Goal: Information Seeking & Learning: Learn about a topic

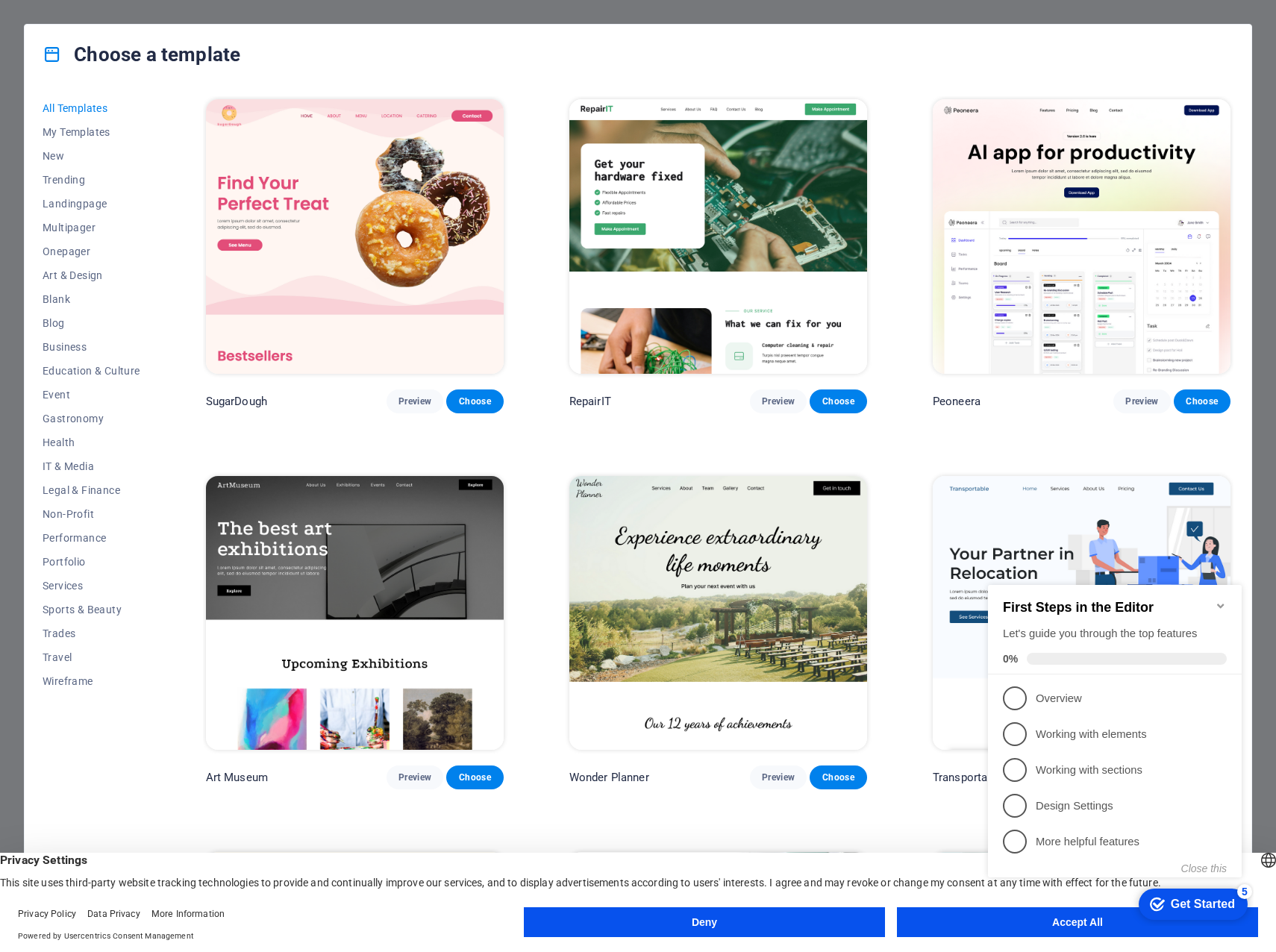
click at [1224, 600] on icon "Minimize checklist" at bounding box center [1222, 606] width 12 height 12
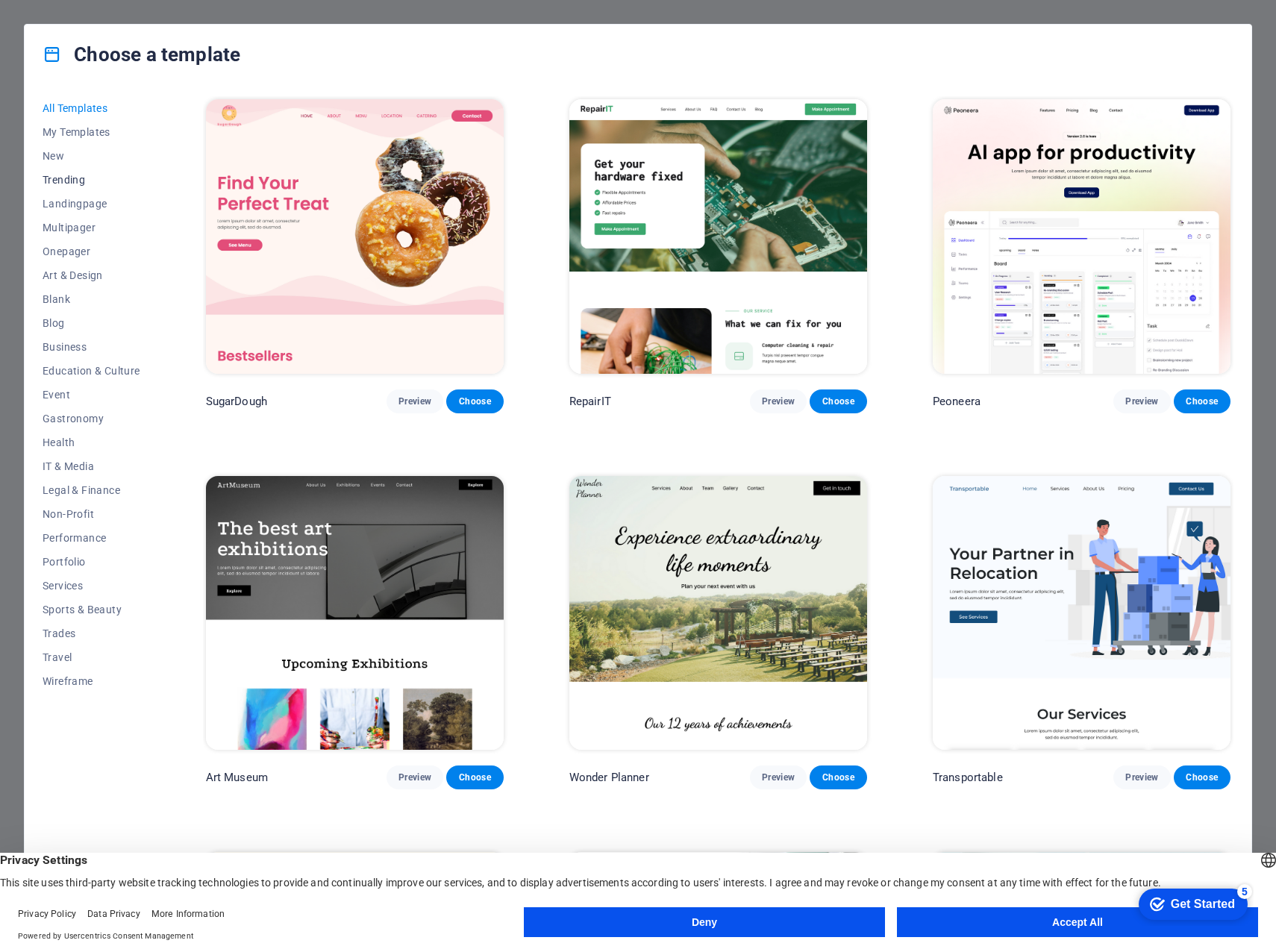
click at [61, 175] on span "Trending" at bounding box center [91, 180] width 97 height 12
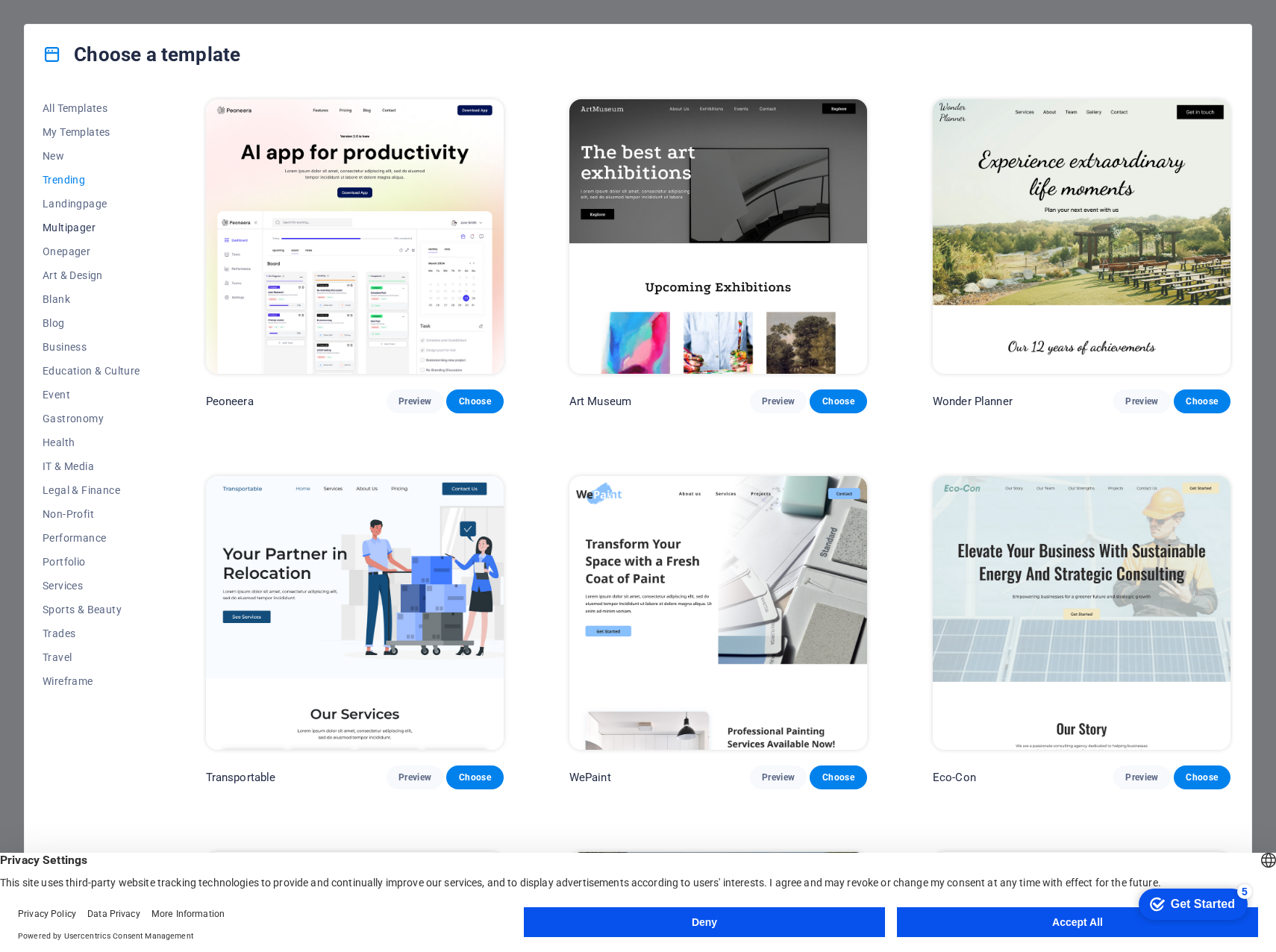
click at [68, 225] on span "Multipager" at bounding box center [91, 228] width 97 height 12
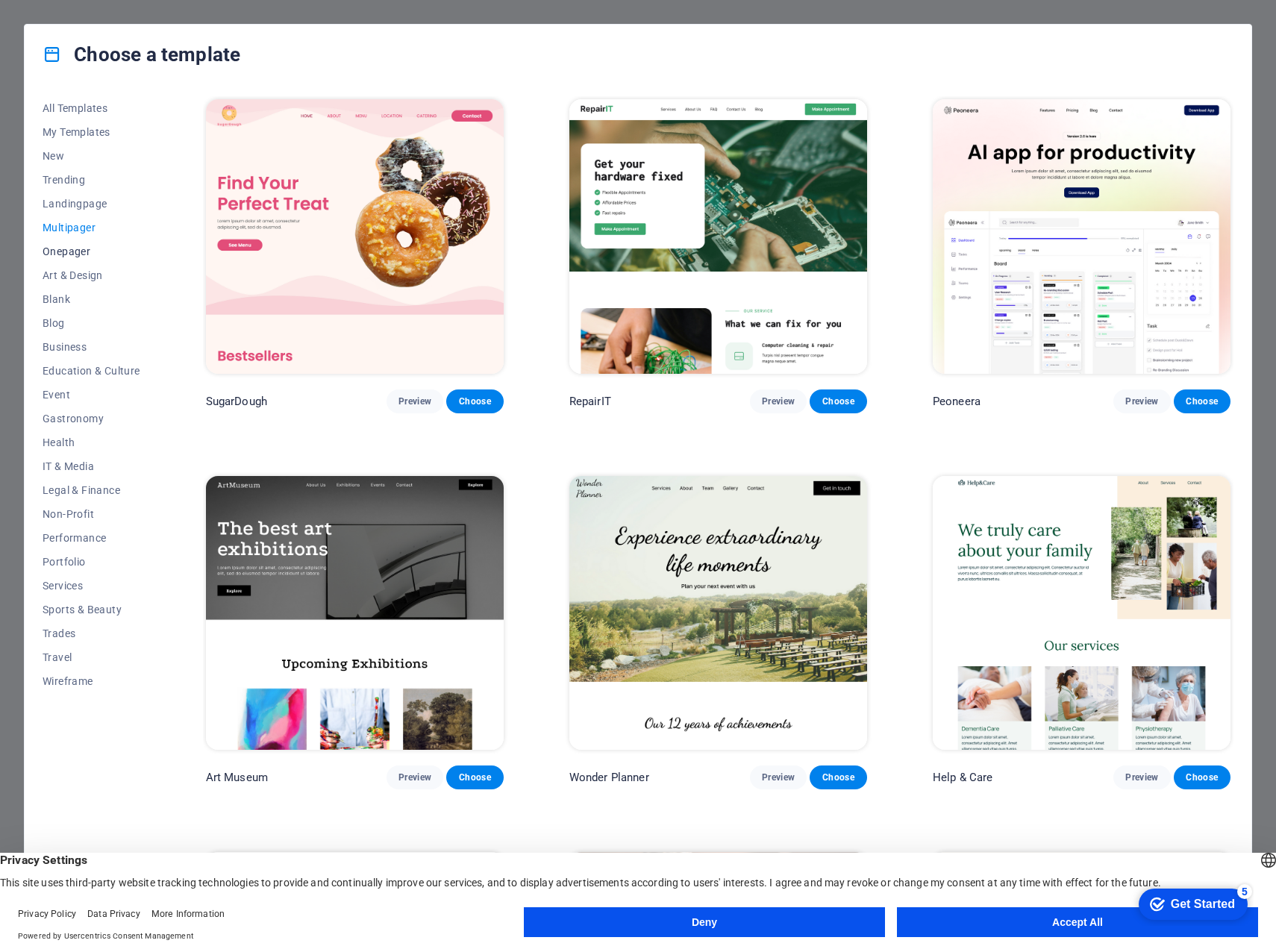
click at [61, 252] on span "Onepager" at bounding box center [91, 252] width 97 height 12
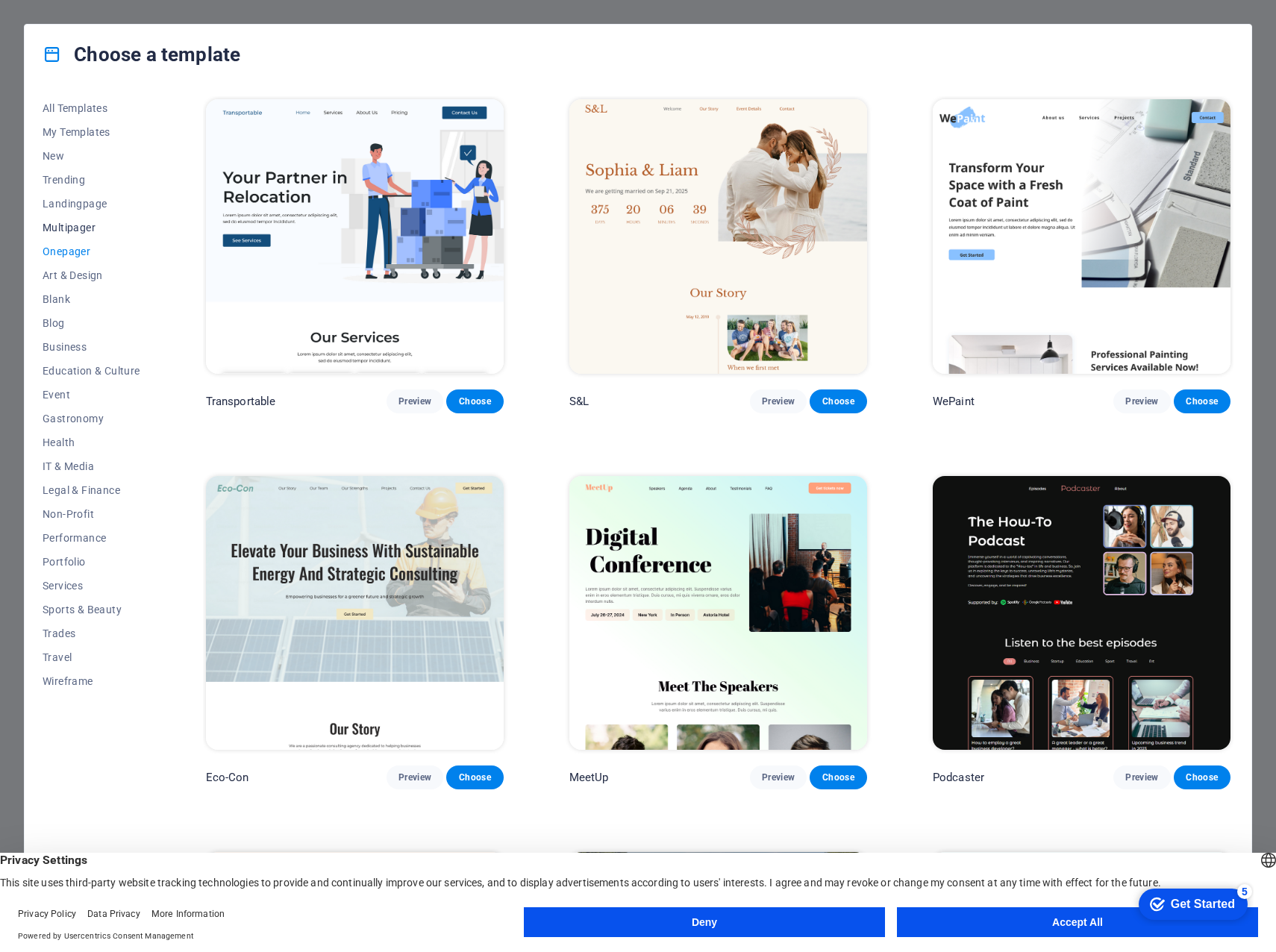
click at [77, 226] on span "Multipager" at bounding box center [91, 228] width 97 height 12
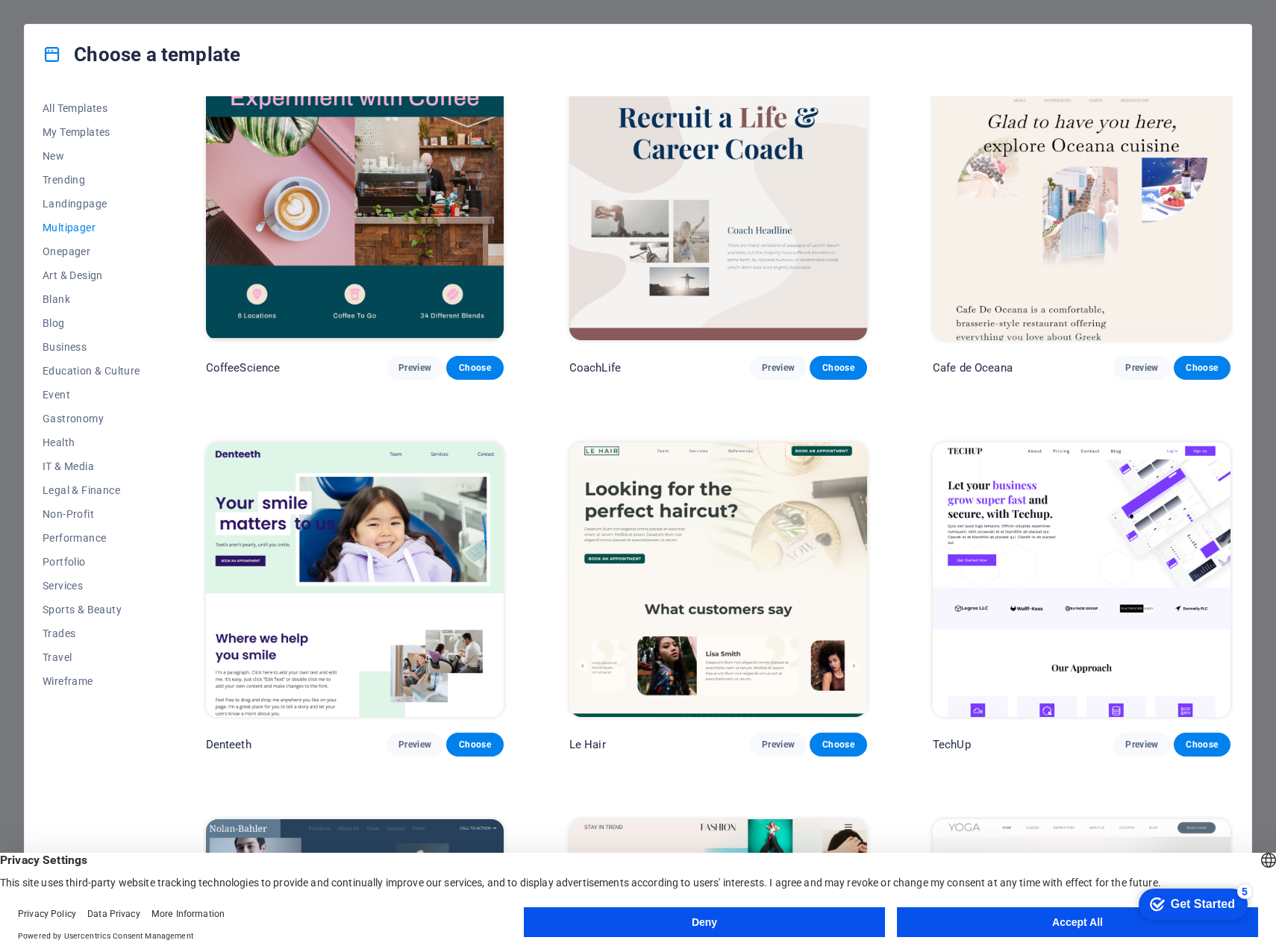
scroll to position [2537, 0]
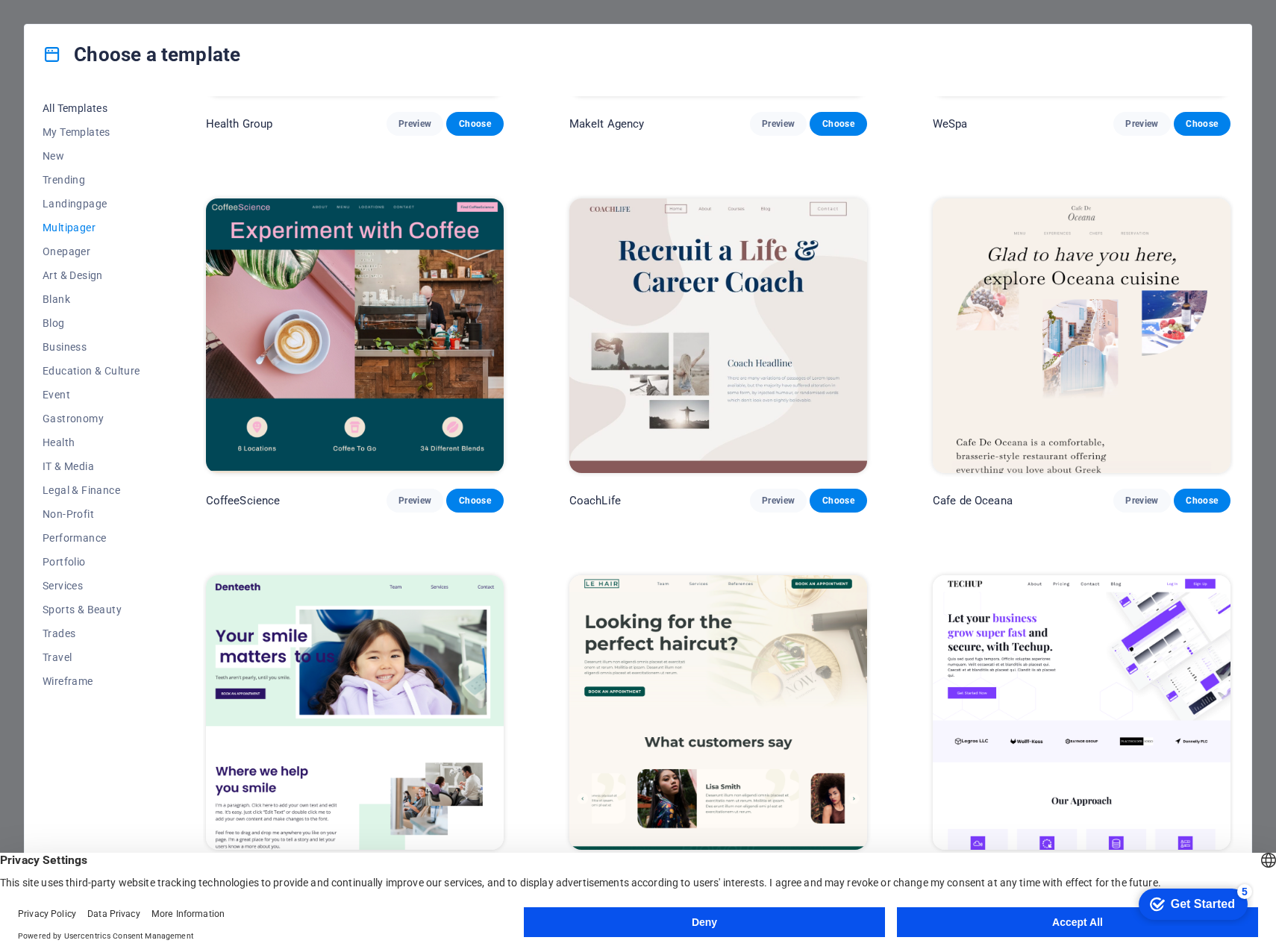
click at [78, 107] on span "All Templates" at bounding box center [91, 109] width 97 height 12
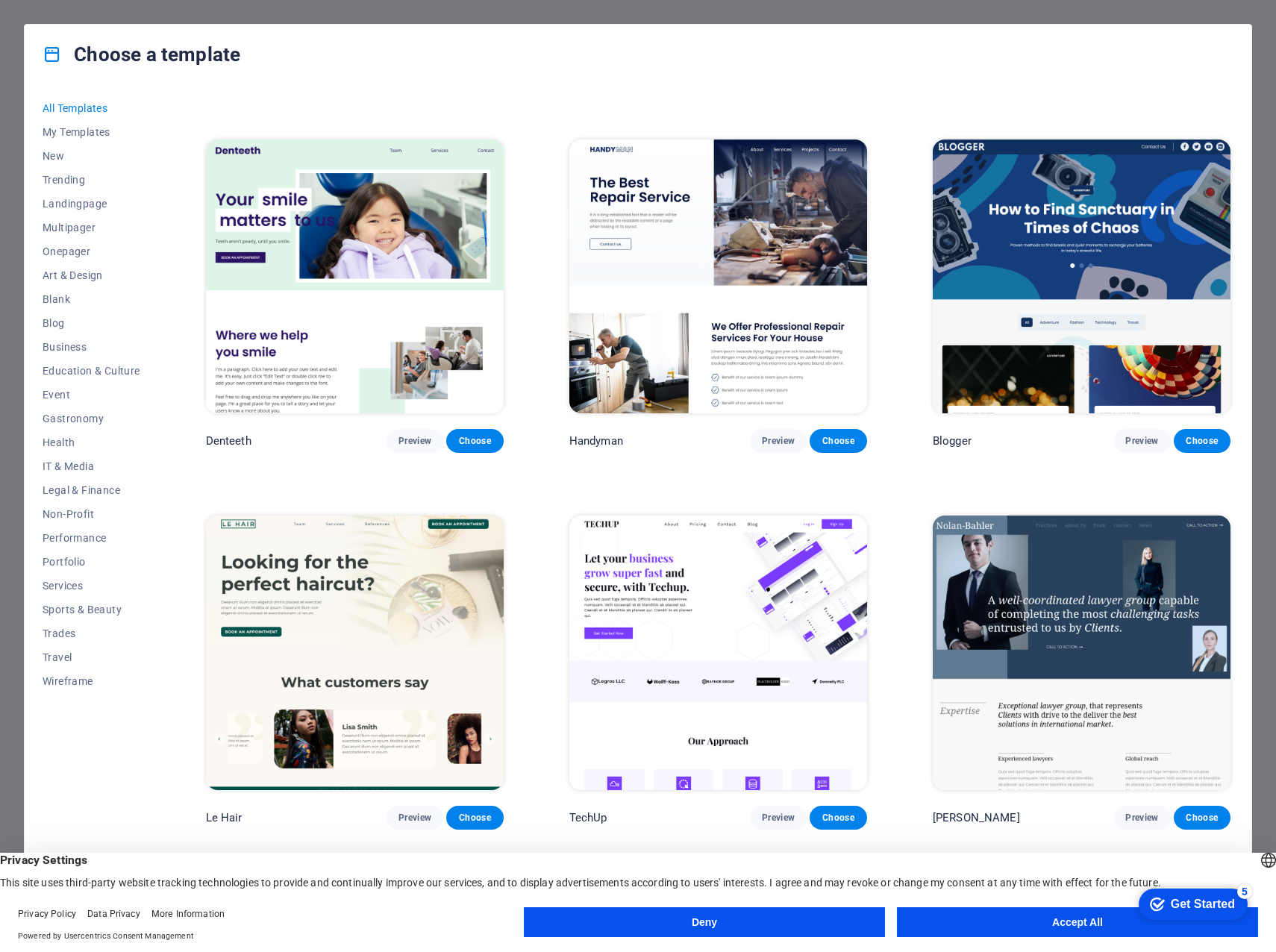
scroll to position [4259, 0]
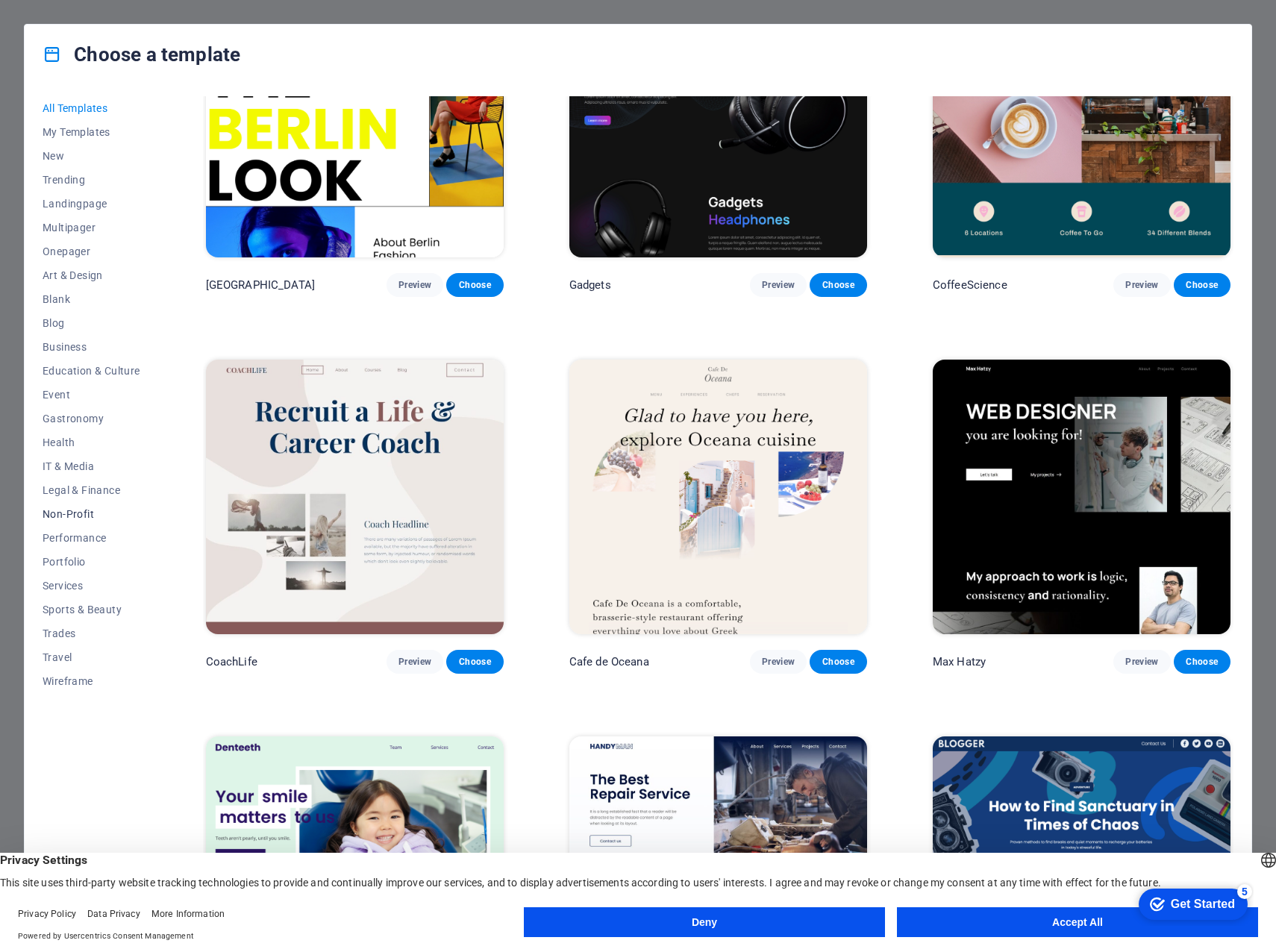
click at [62, 510] on span "Non-Profit" at bounding box center [91, 515] width 97 height 12
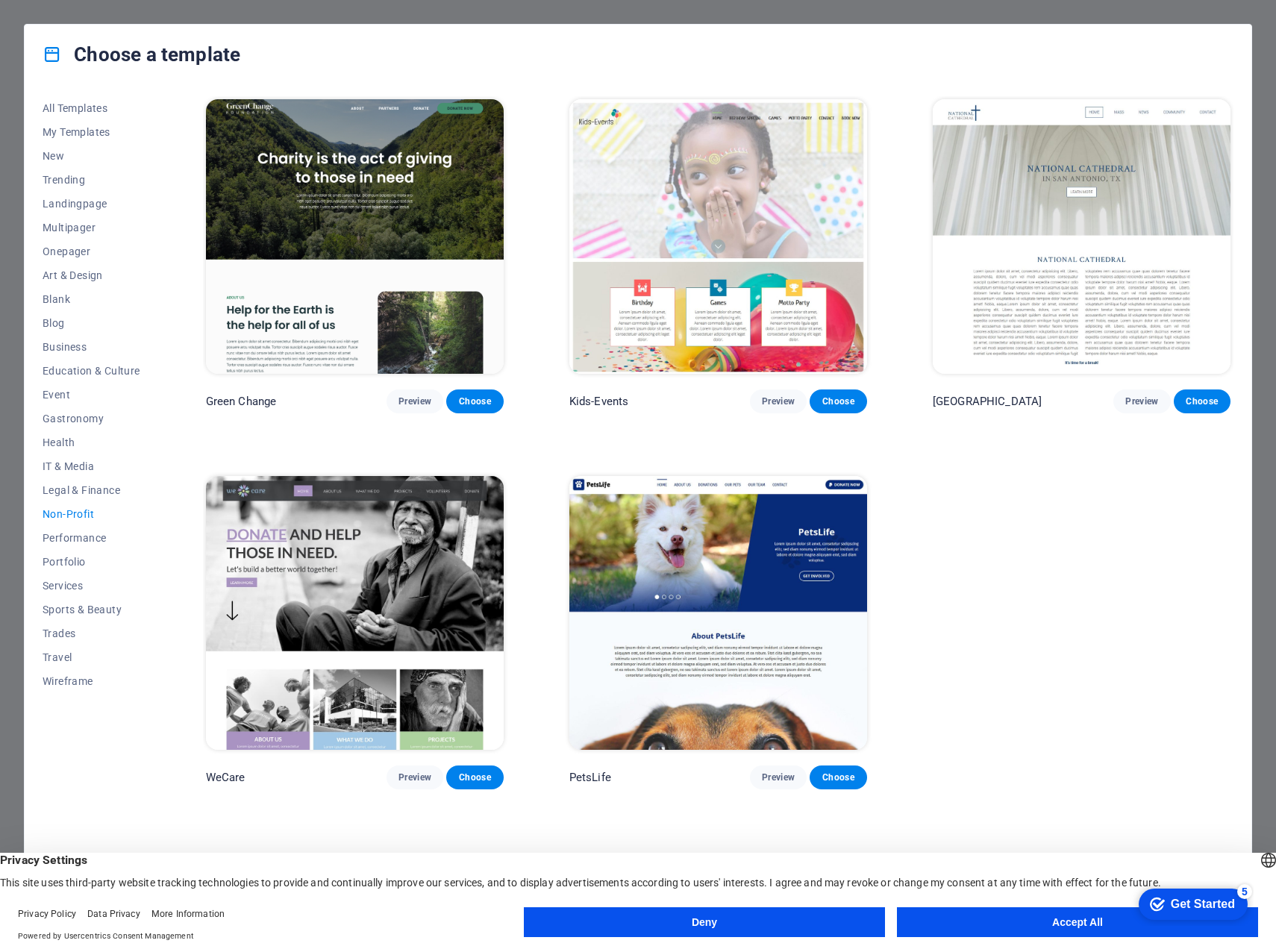
scroll to position [0, 0]
click at [423, 771] on span "Preview" at bounding box center [415, 778] width 32 height 12
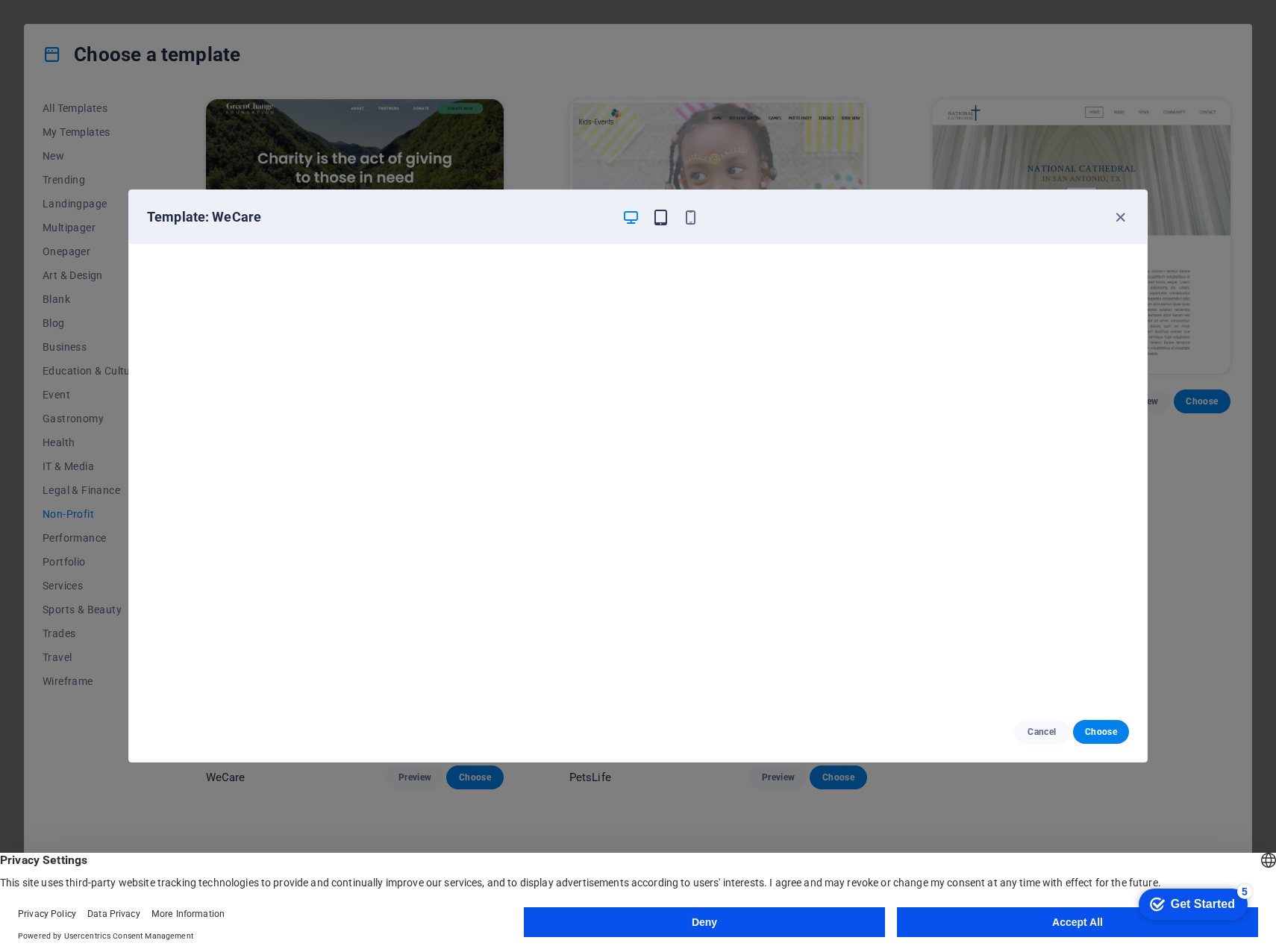
click at [660, 214] on icon "button" at bounding box center [661, 217] width 18 height 18
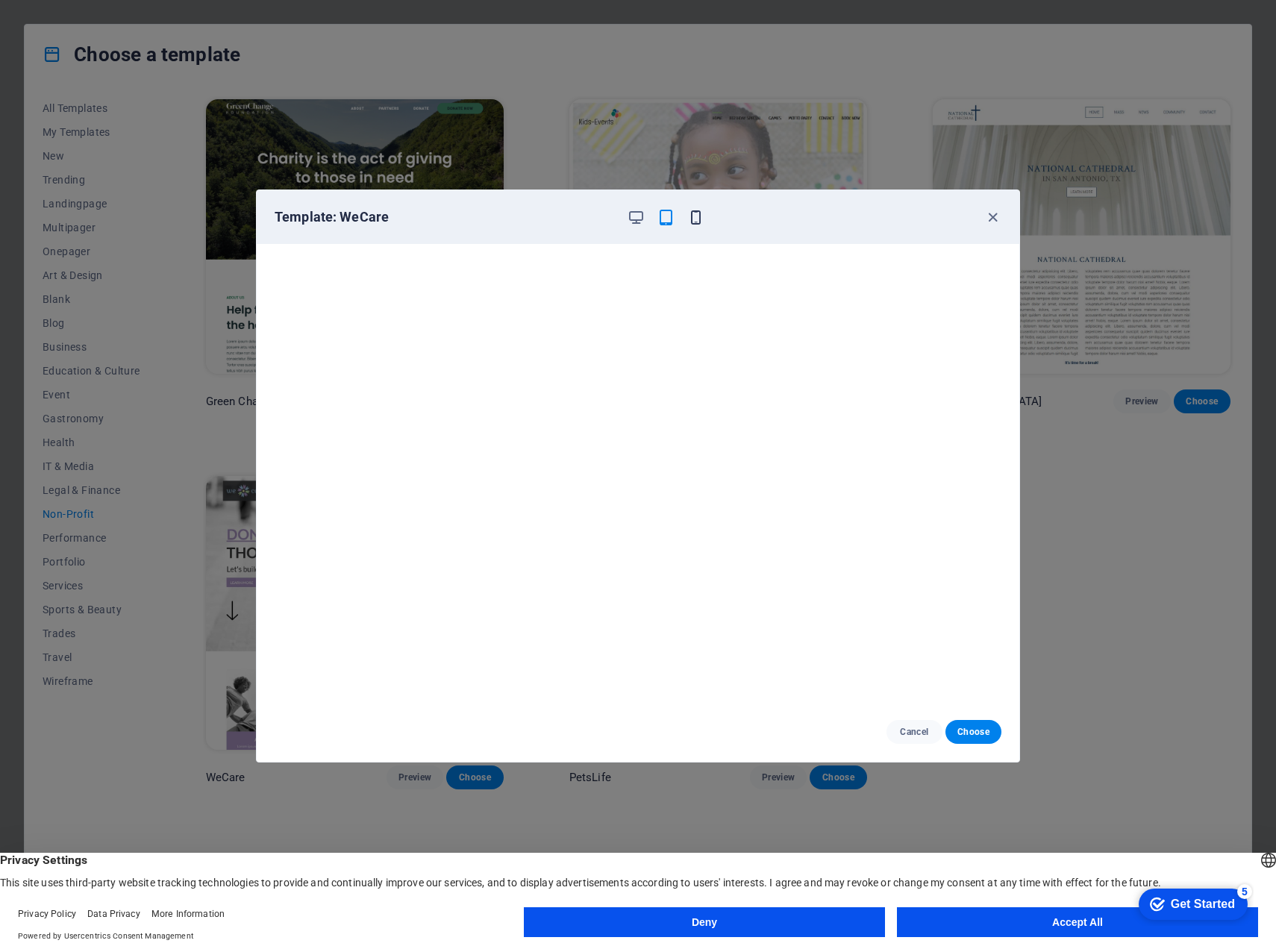
click at [691, 224] on icon "button" at bounding box center [696, 217] width 18 height 18
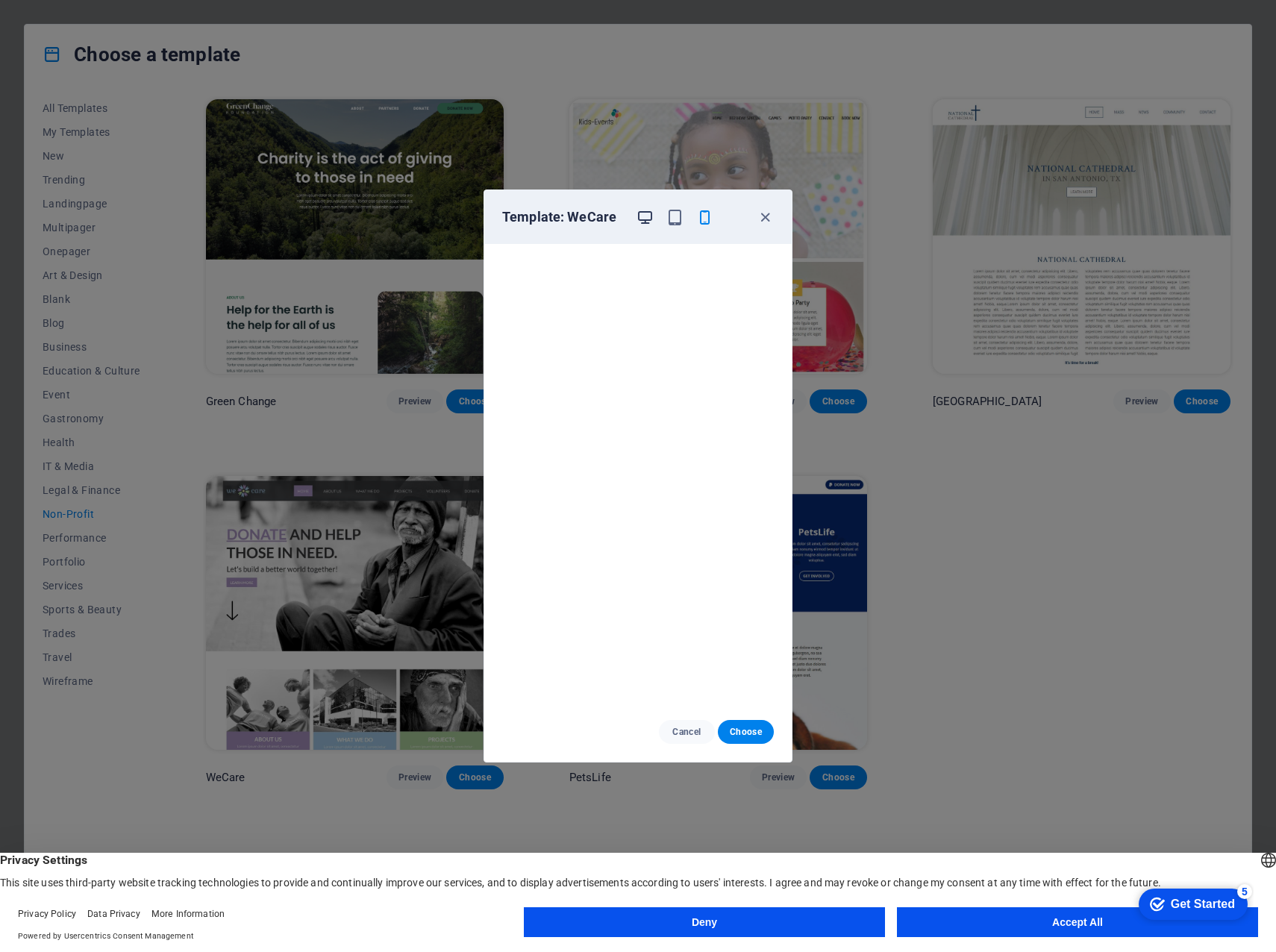
click at [647, 216] on icon "button" at bounding box center [645, 217] width 18 height 18
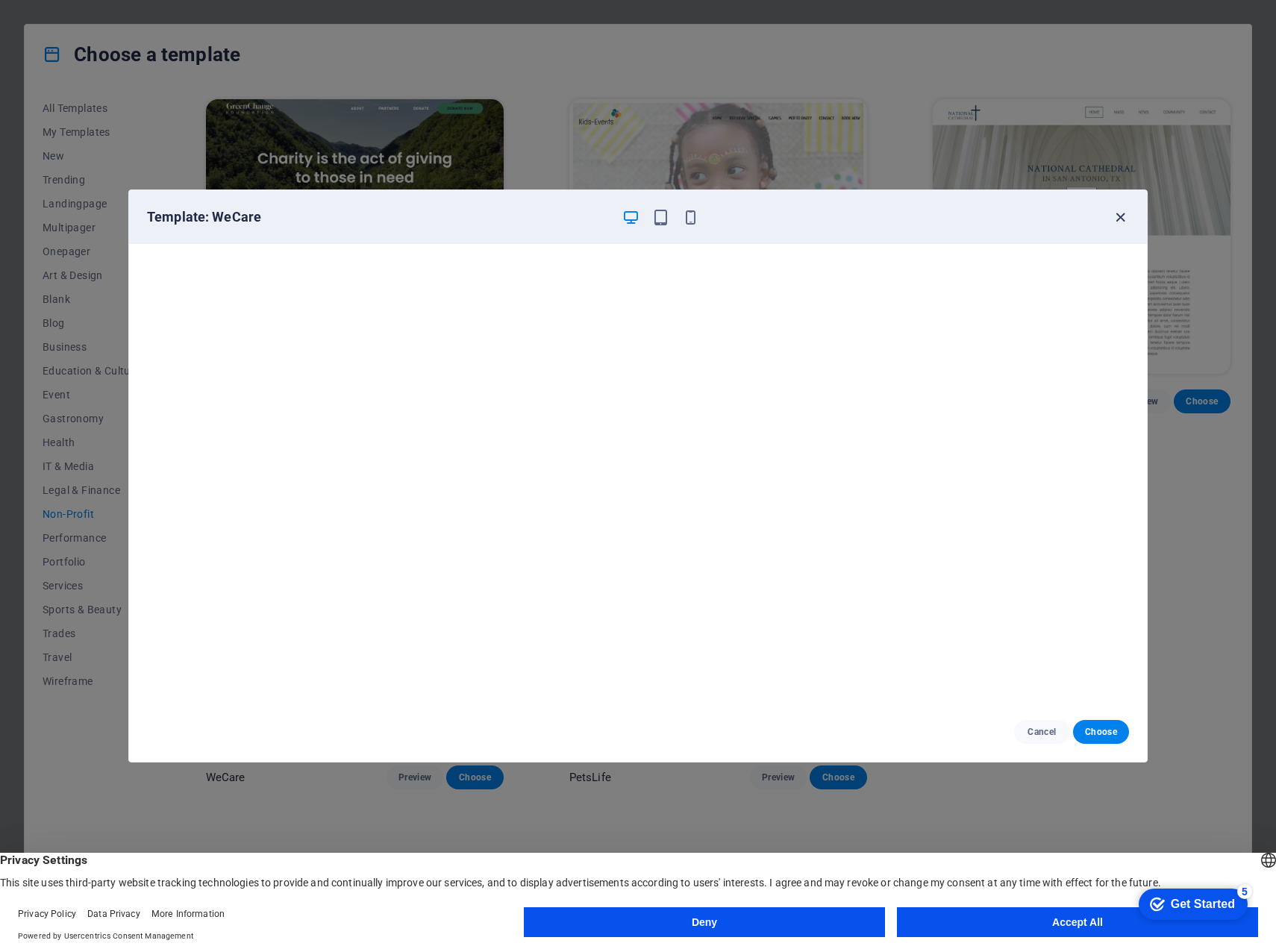
click at [1120, 214] on icon "button" at bounding box center [1121, 217] width 18 height 18
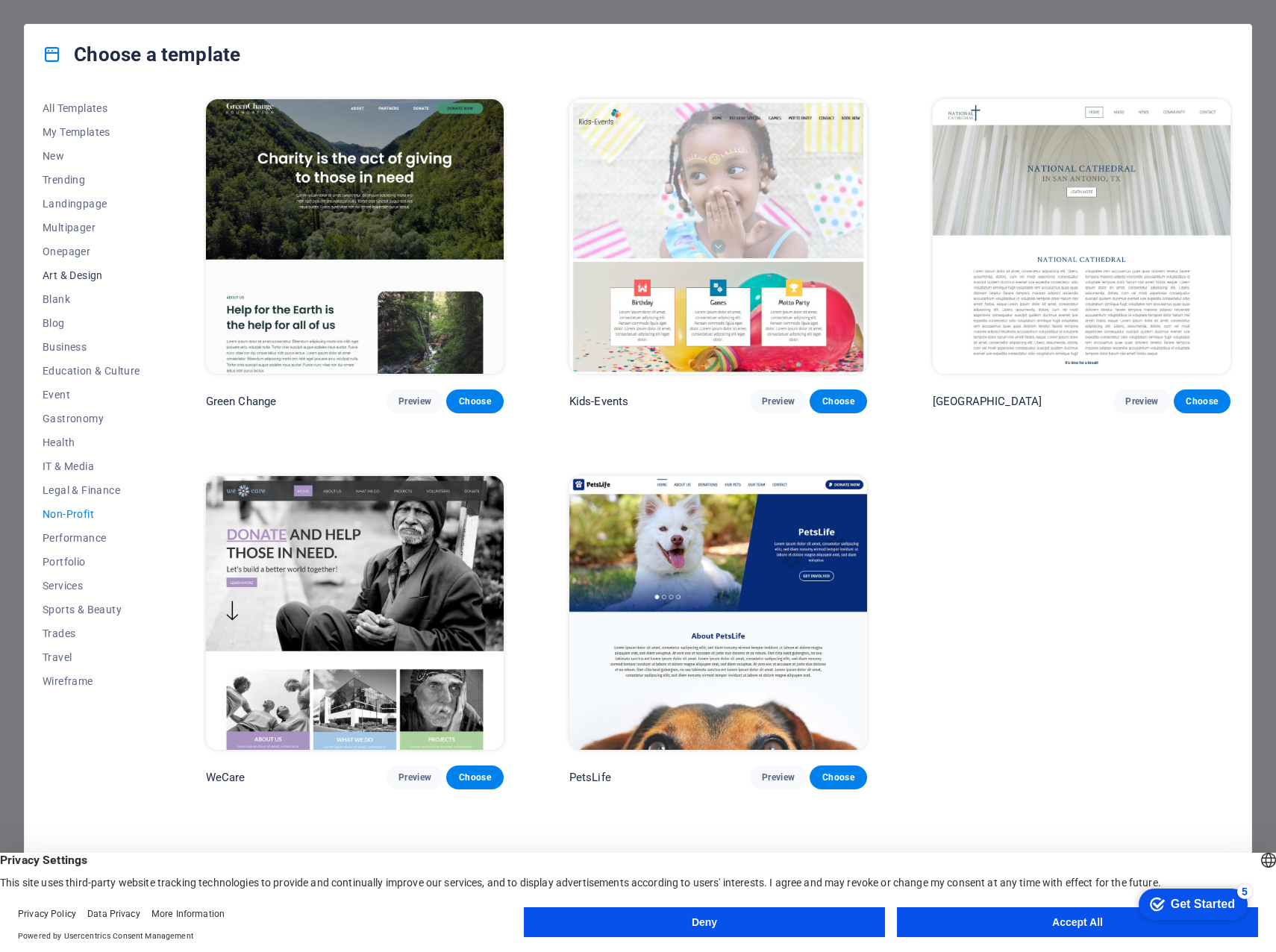
click at [65, 273] on span "Art & Design" at bounding box center [91, 275] width 97 height 12
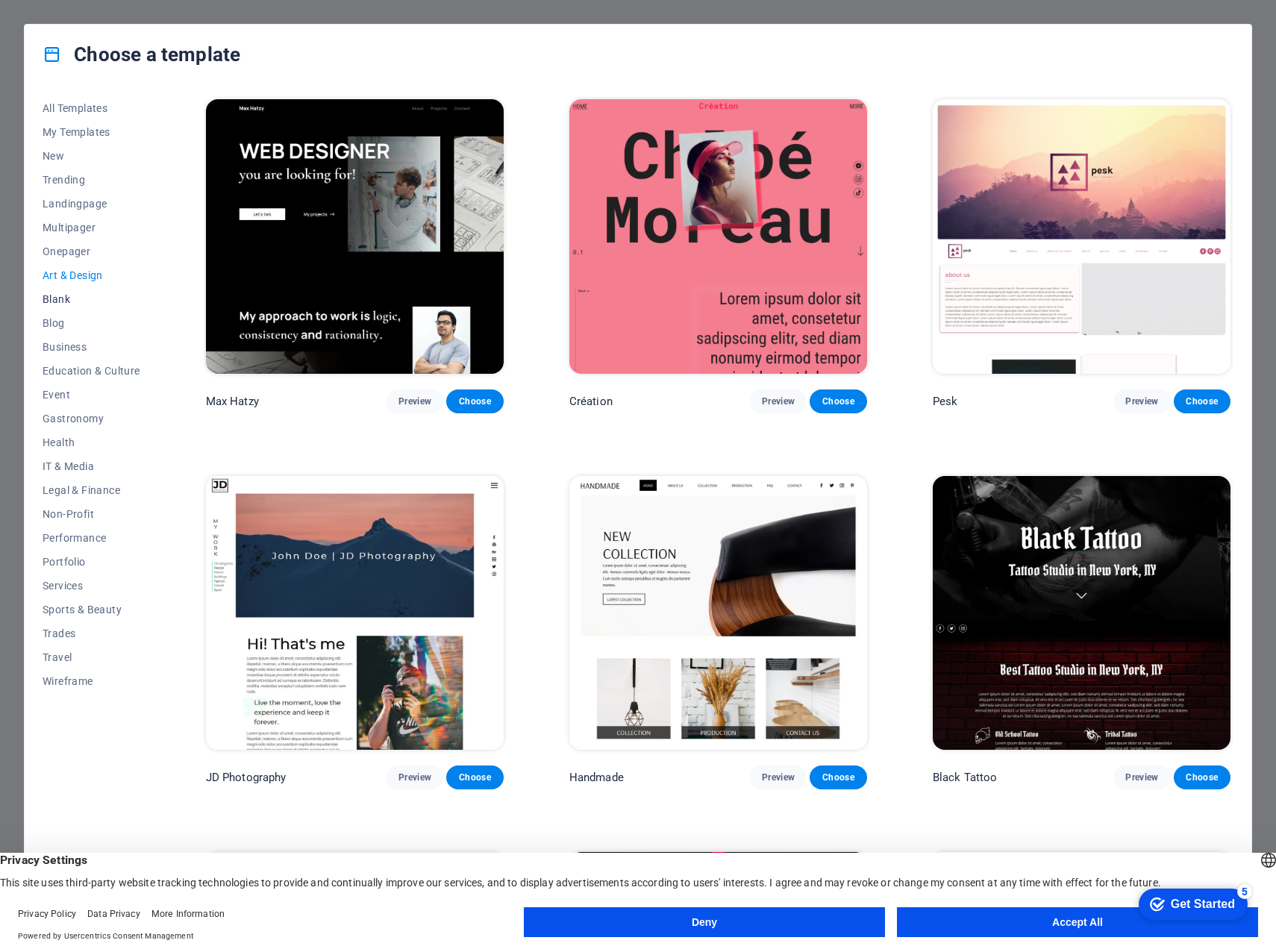
click at [64, 300] on span "Blank" at bounding box center [91, 299] width 97 height 12
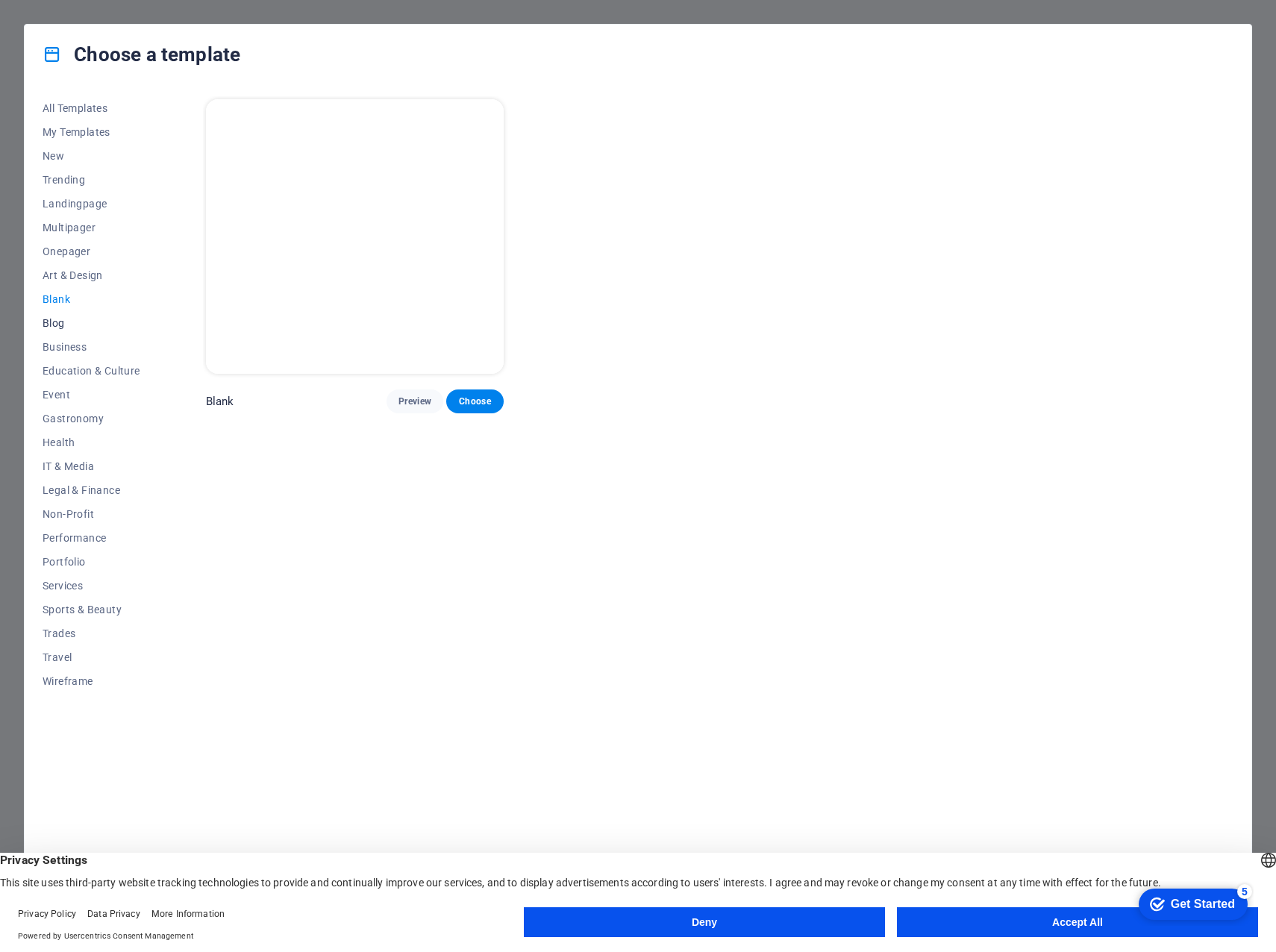
click at [53, 320] on span "Blog" at bounding box center [91, 323] width 97 height 12
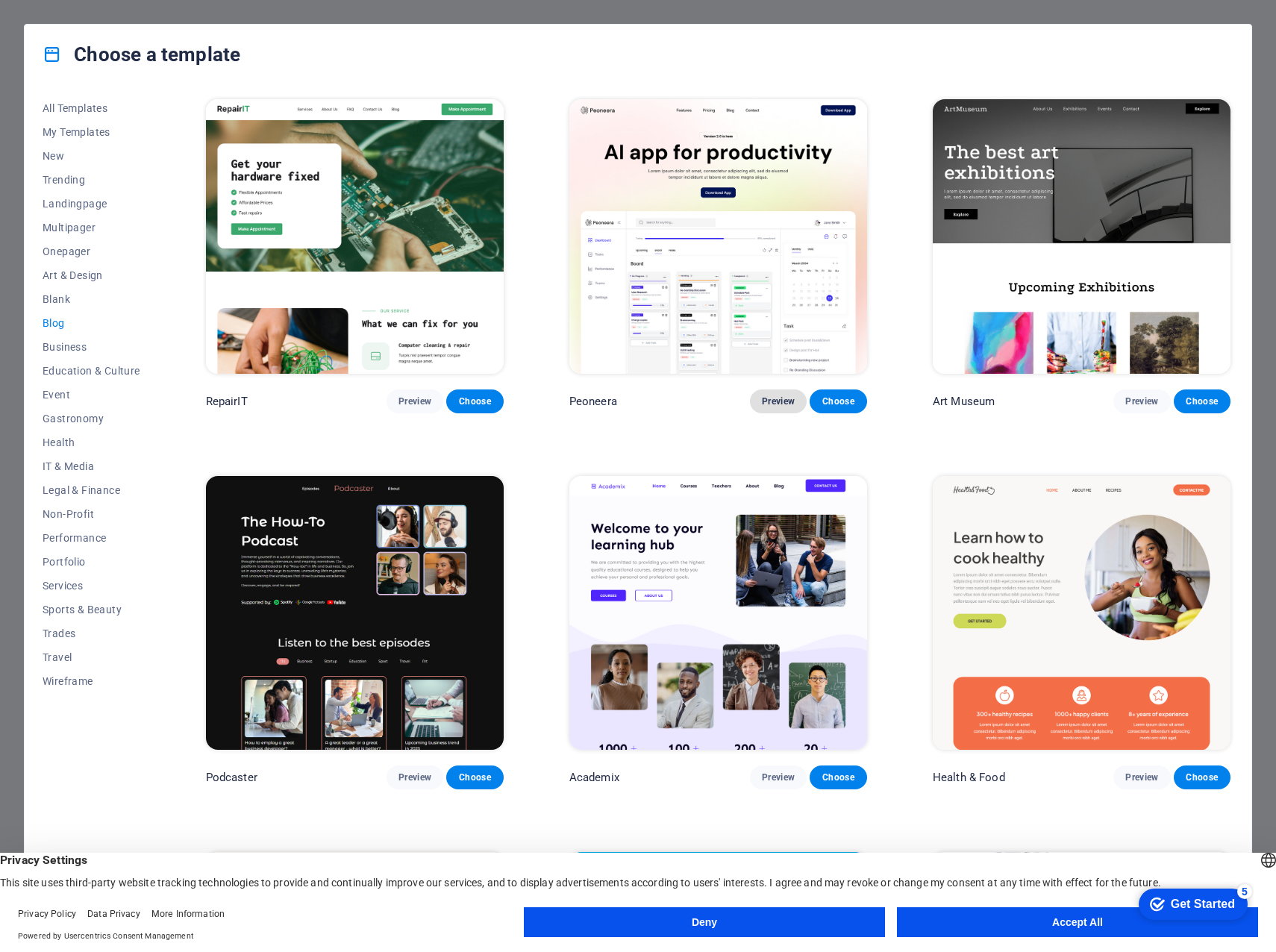
click at [775, 398] on span "Preview" at bounding box center [778, 401] width 32 height 12
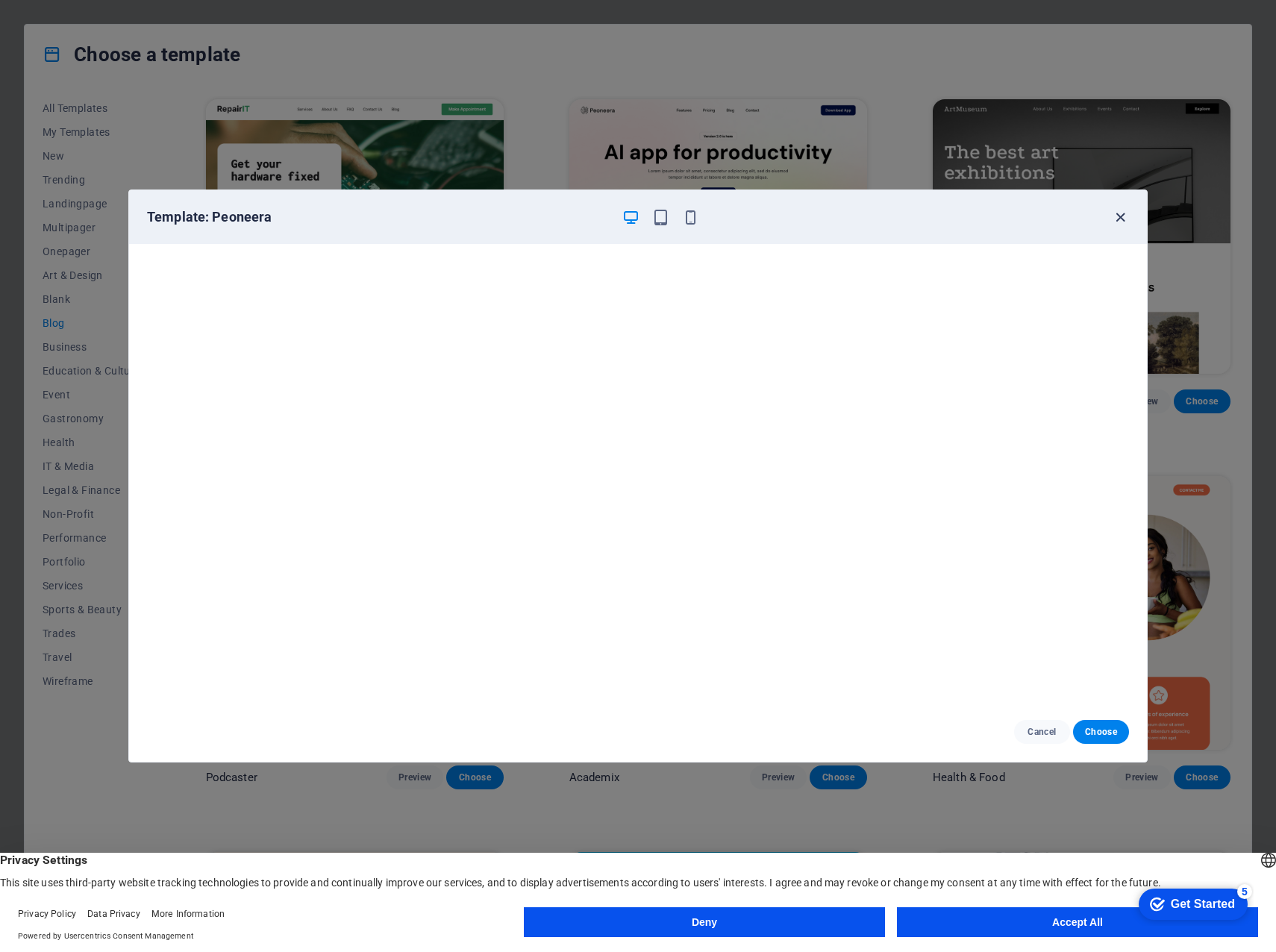
click at [1124, 218] on icon "button" at bounding box center [1121, 217] width 18 height 18
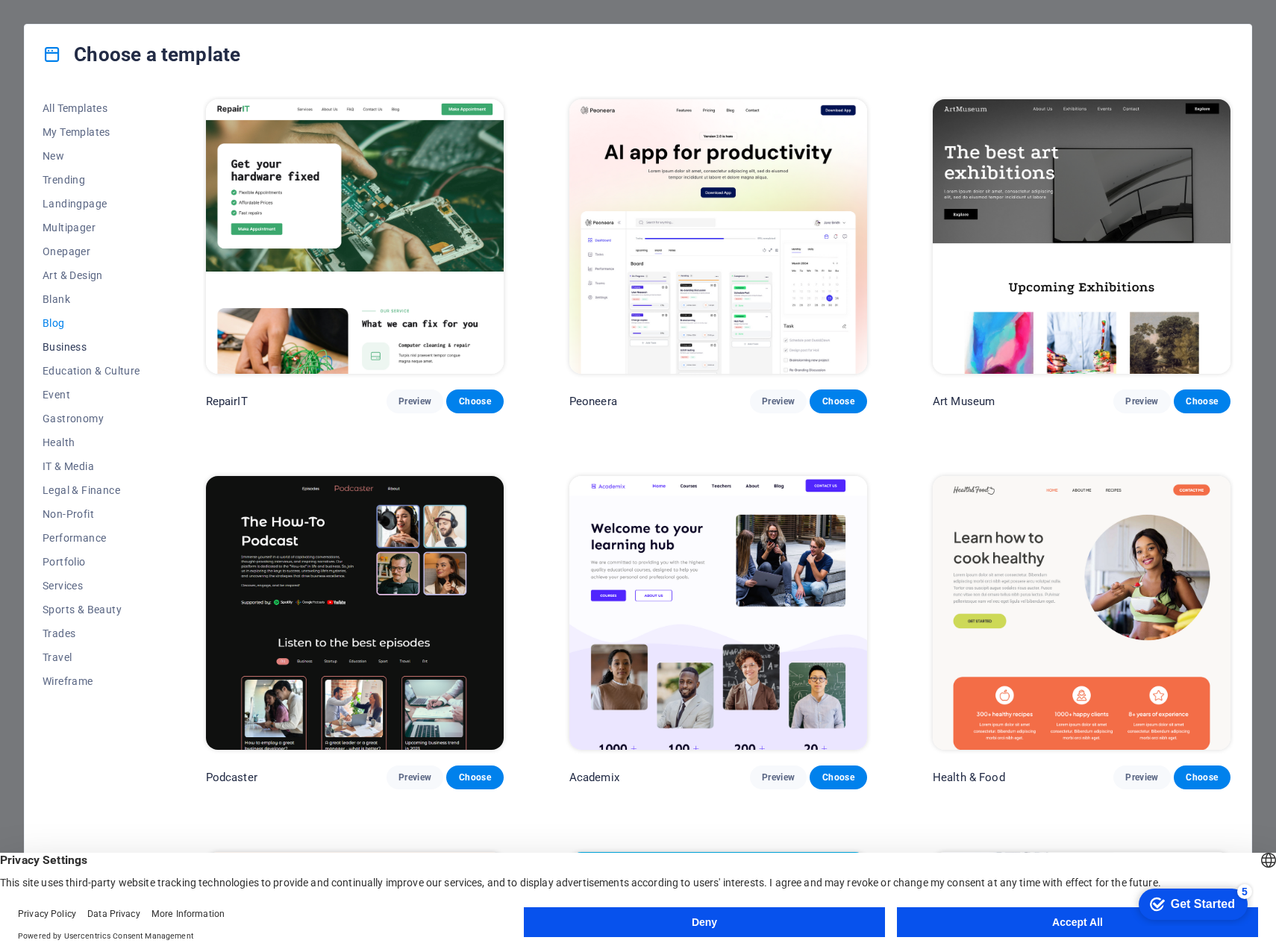
click at [61, 344] on span "Business" at bounding box center [91, 347] width 97 height 12
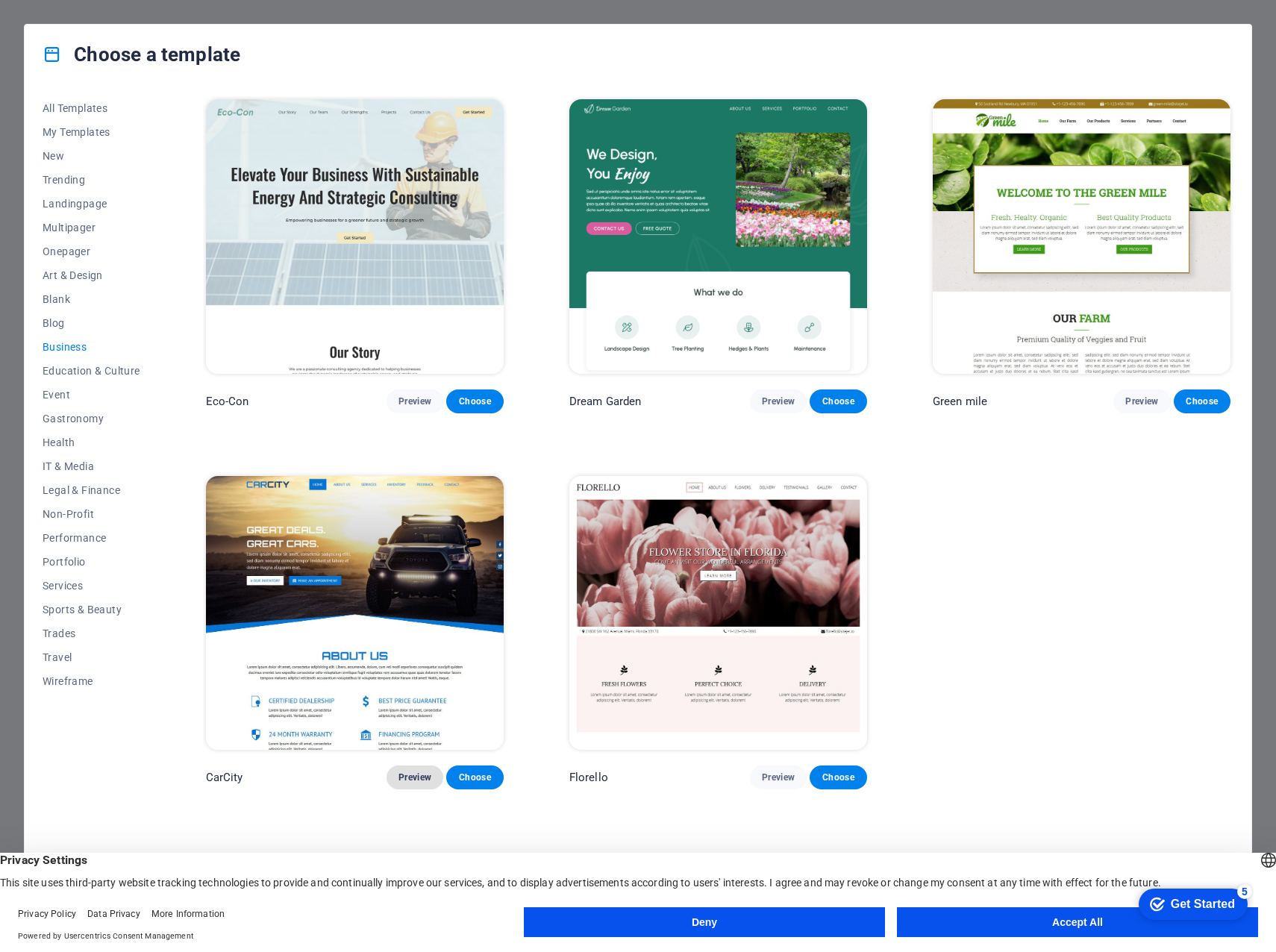
click at [422, 774] on span "Preview" at bounding box center [415, 778] width 32 height 12
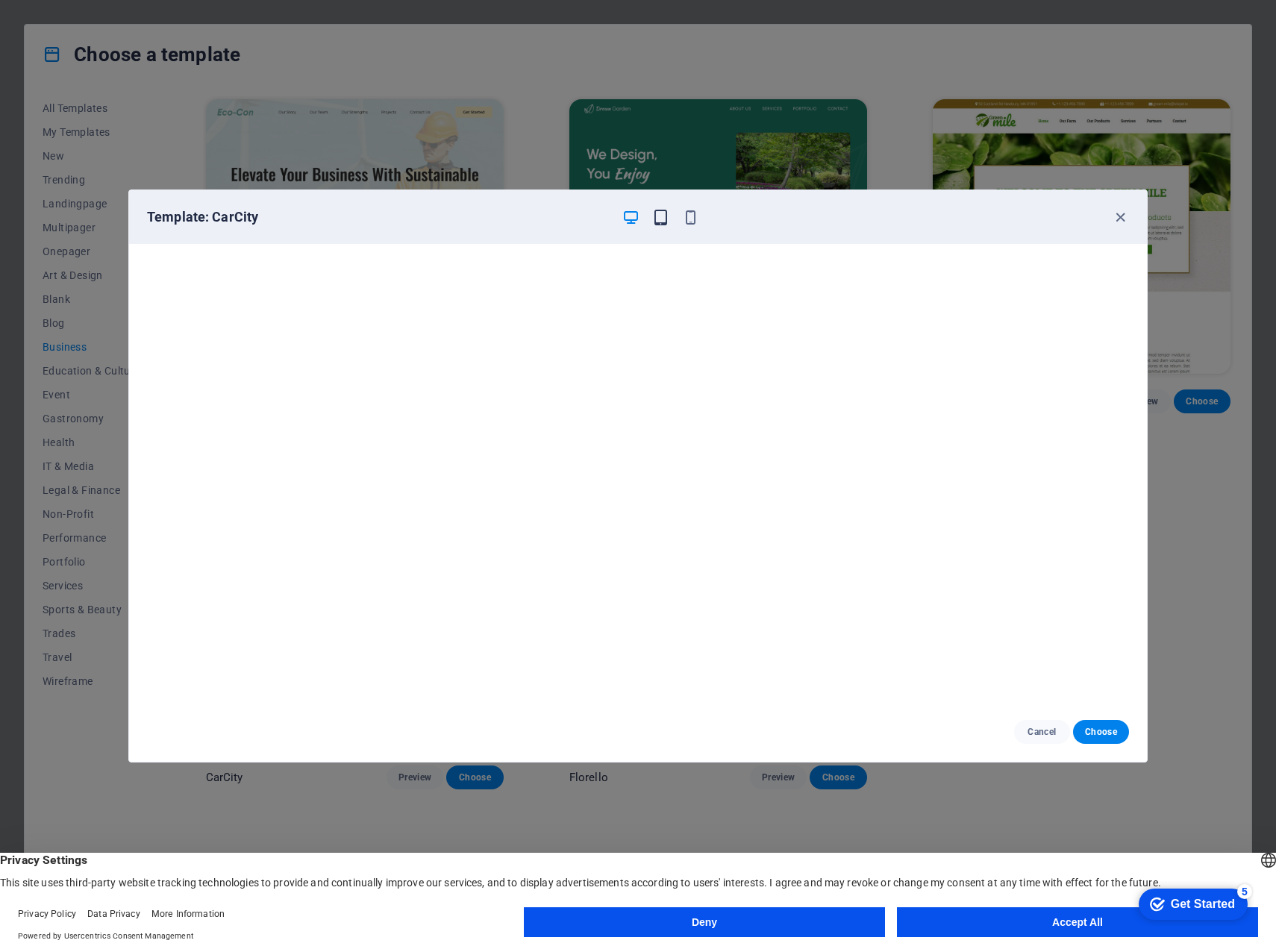
click at [663, 217] on icon "button" at bounding box center [661, 217] width 18 height 18
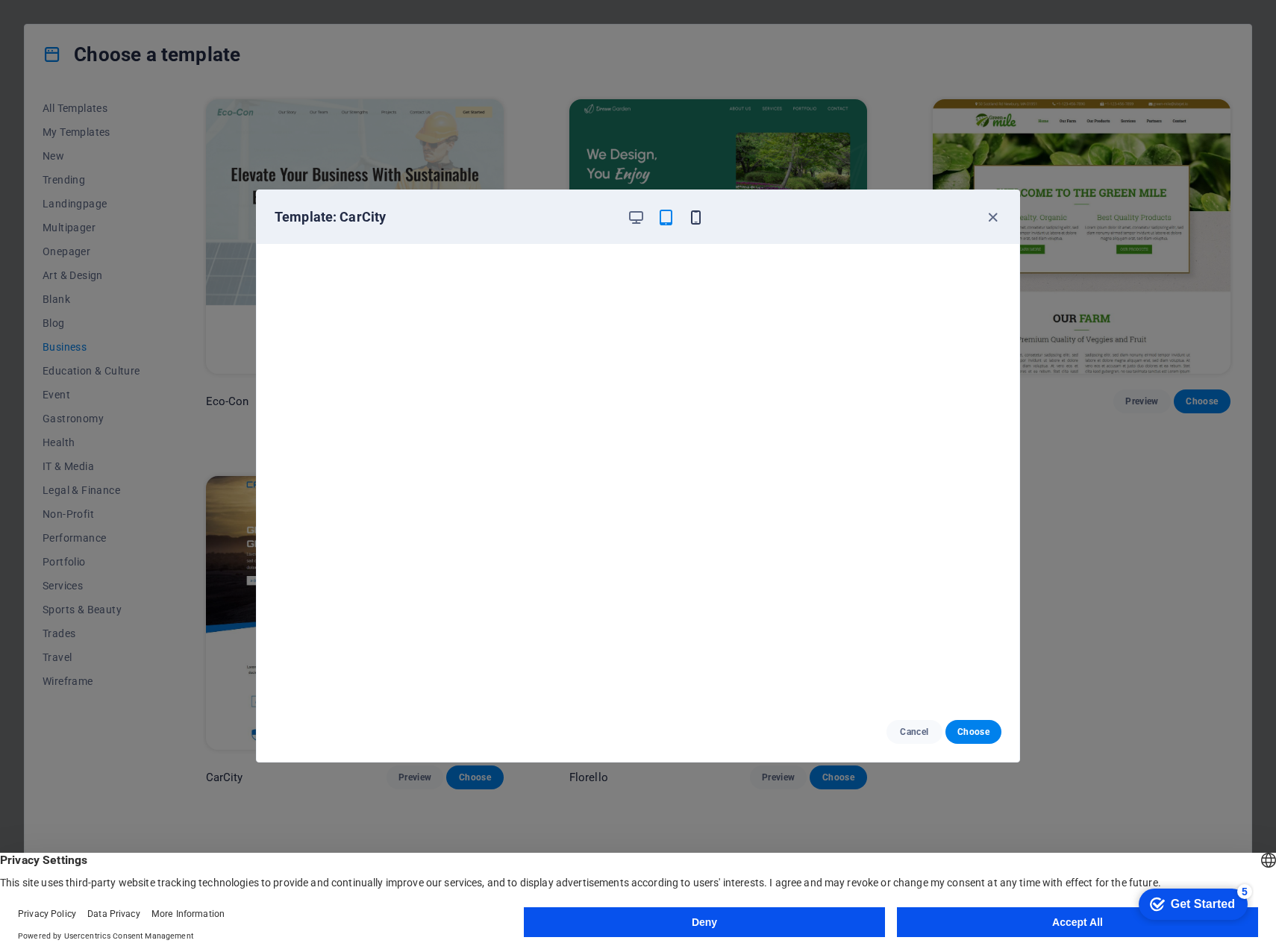
click at [689, 218] on icon "button" at bounding box center [696, 217] width 18 height 18
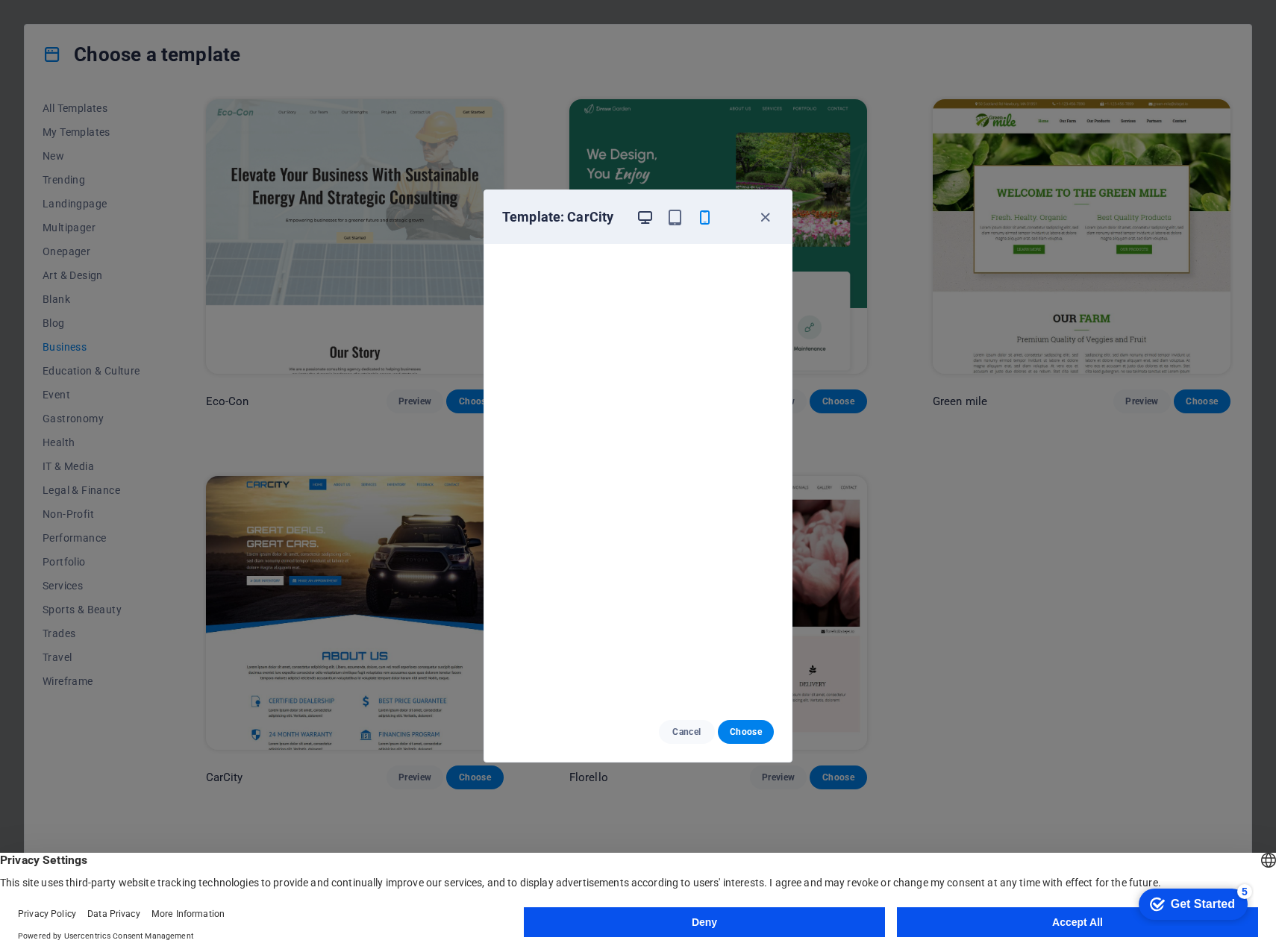
click at [644, 213] on icon "button" at bounding box center [645, 217] width 18 height 18
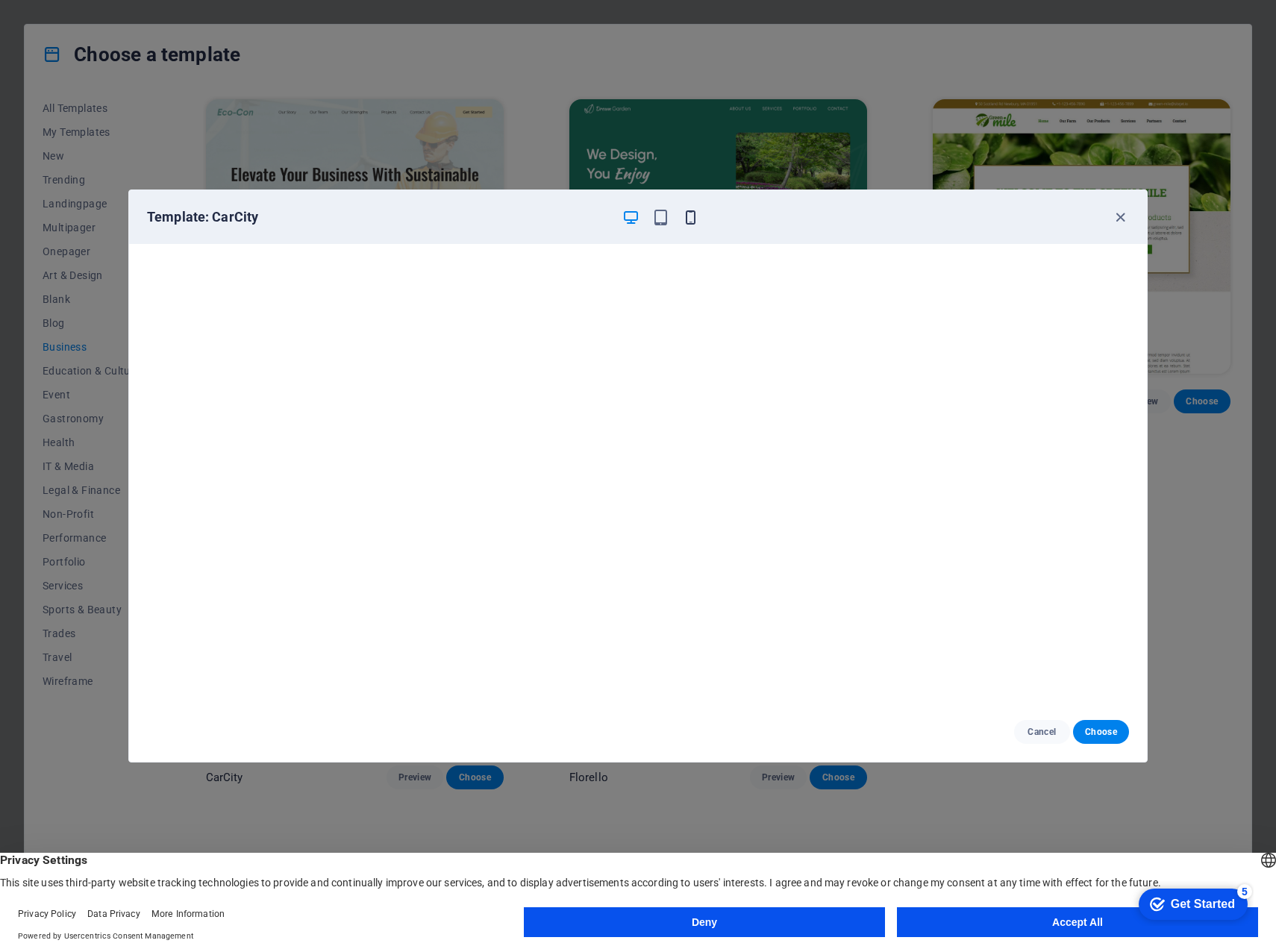
click at [688, 219] on icon "button" at bounding box center [691, 217] width 18 height 18
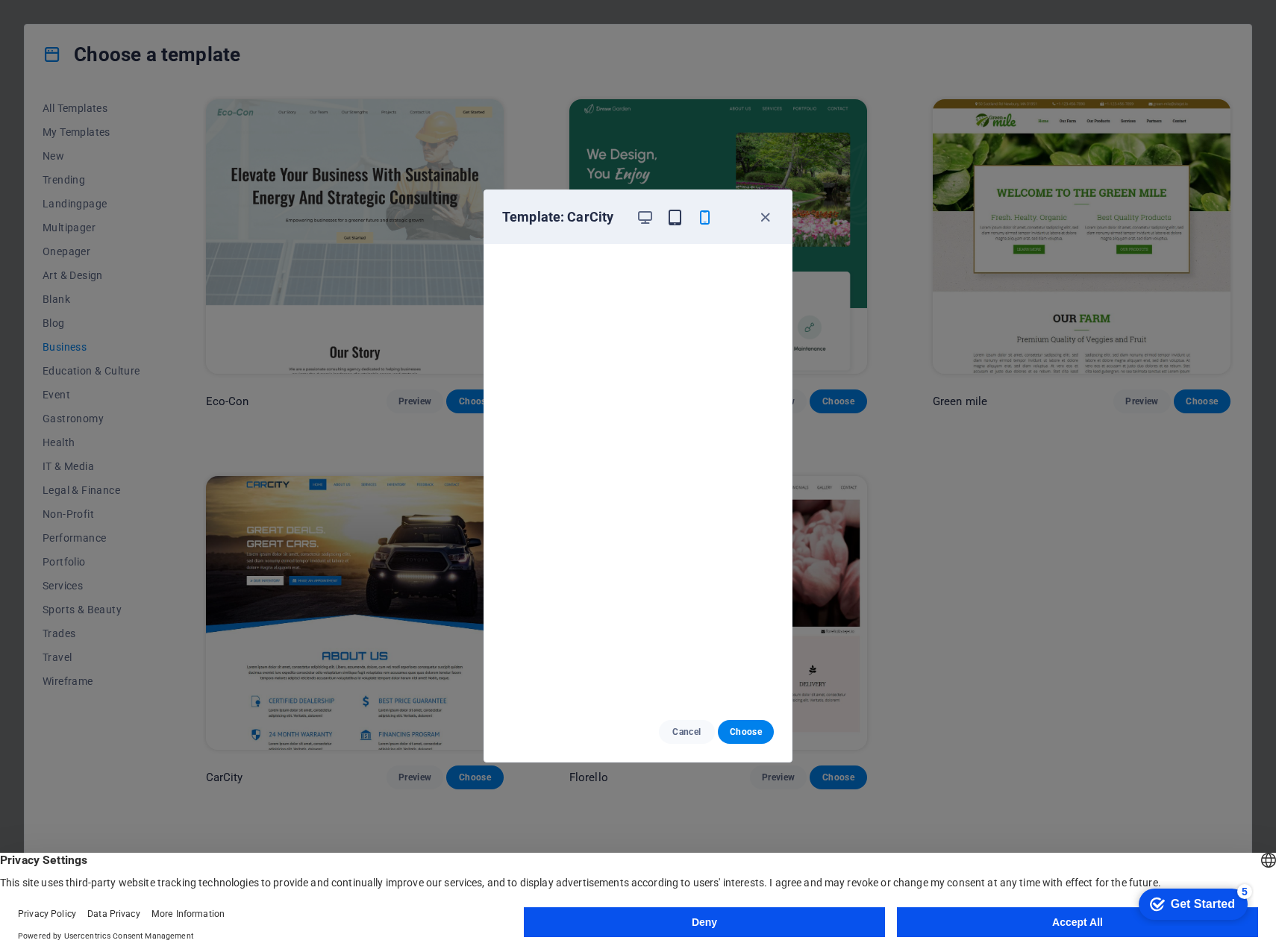
click at [675, 217] on icon "button" at bounding box center [675, 217] width 18 height 18
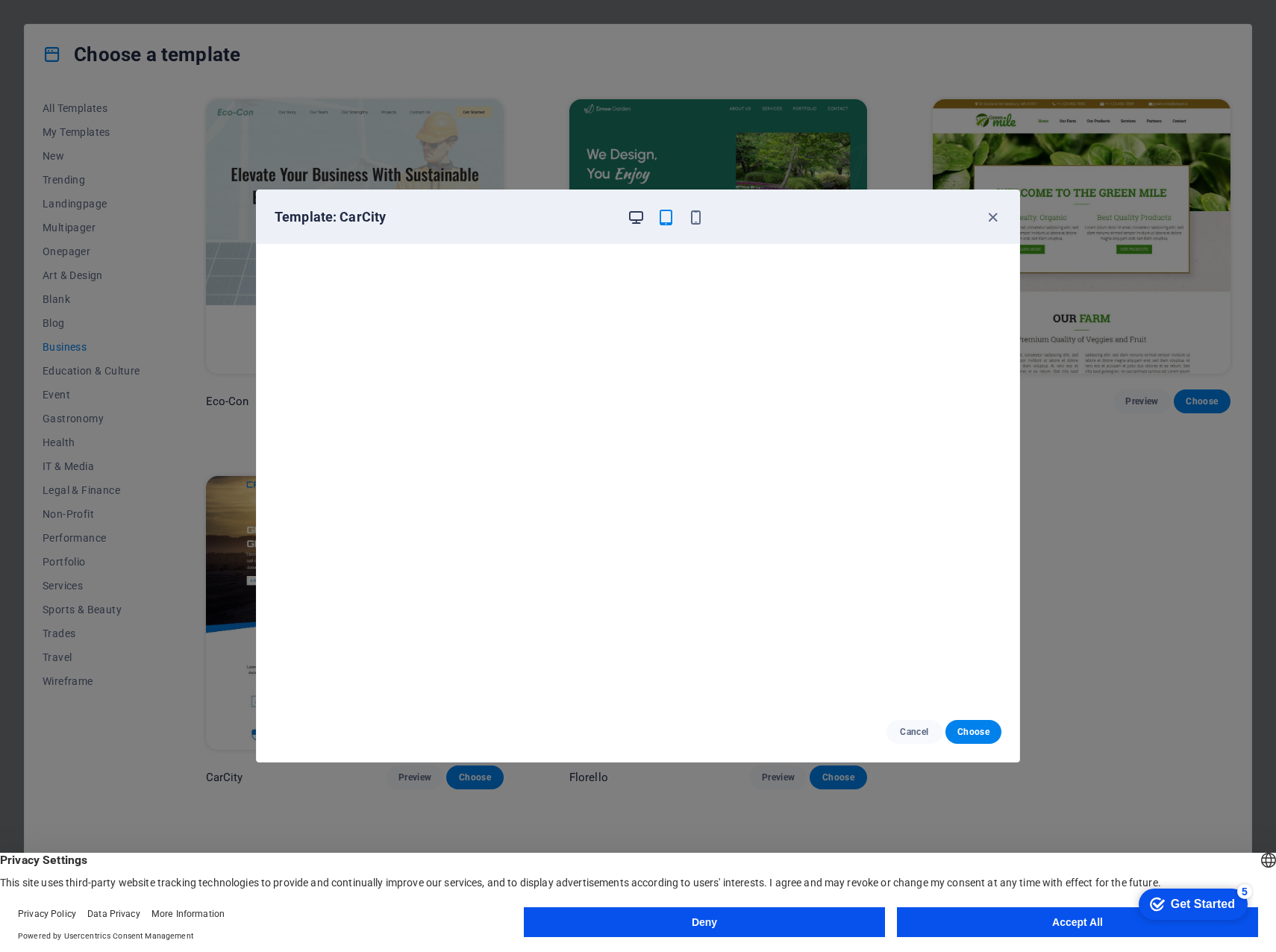
click at [634, 215] on icon "button" at bounding box center [637, 217] width 18 height 18
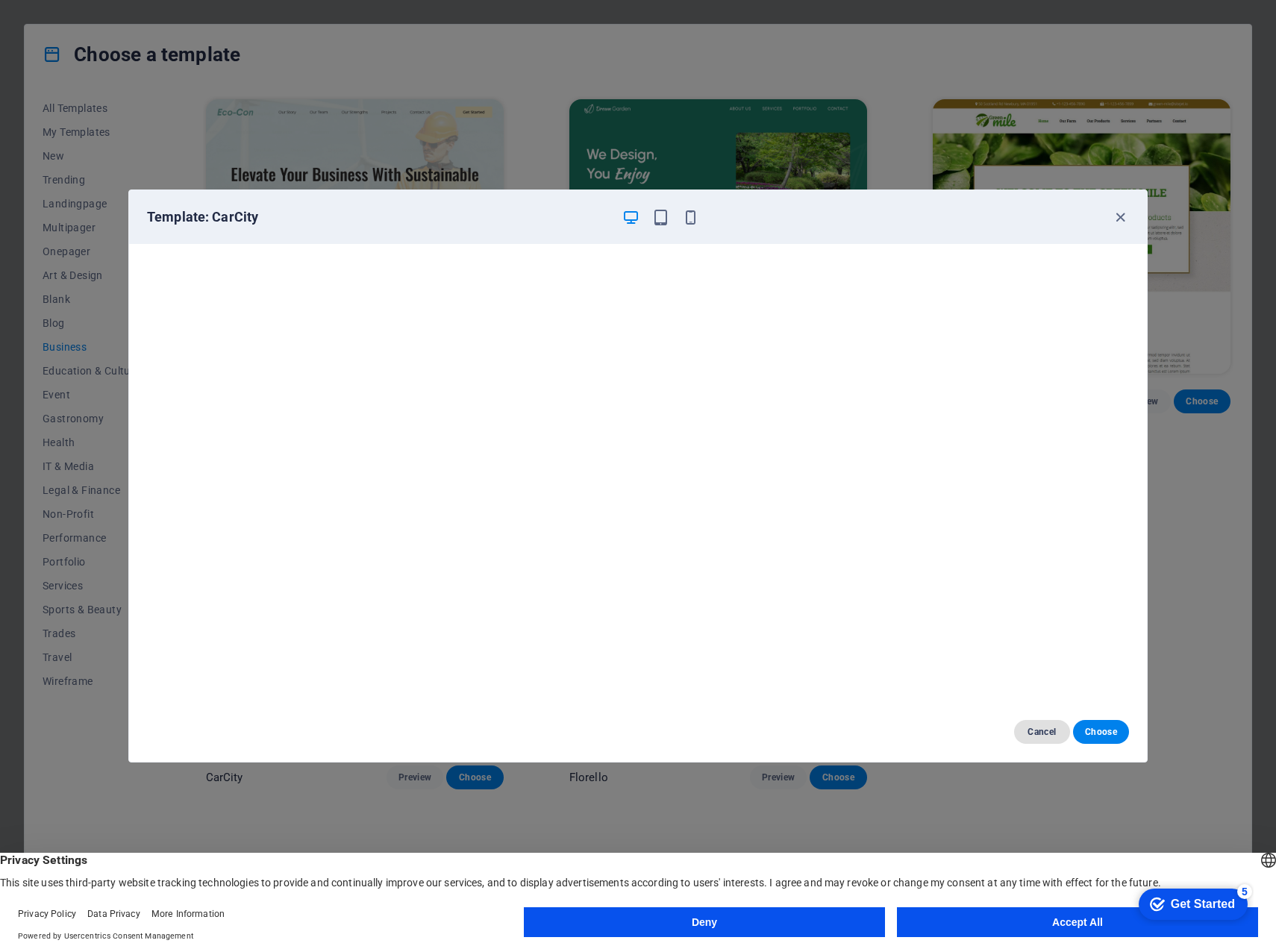
click at [1050, 729] on span "Cancel" at bounding box center [1042, 732] width 32 height 12
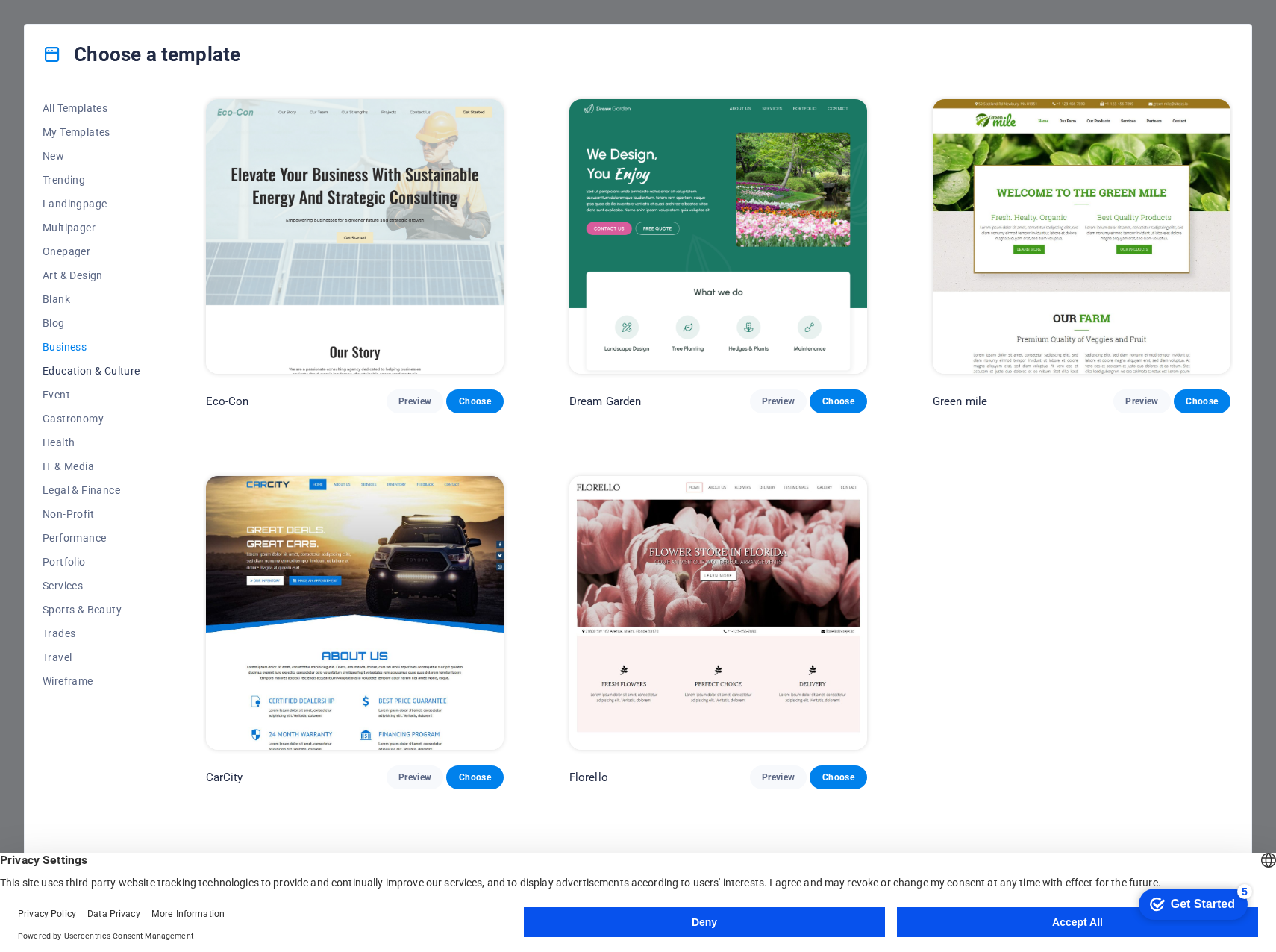
click at [74, 372] on span "Education & Culture" at bounding box center [91, 371] width 97 height 12
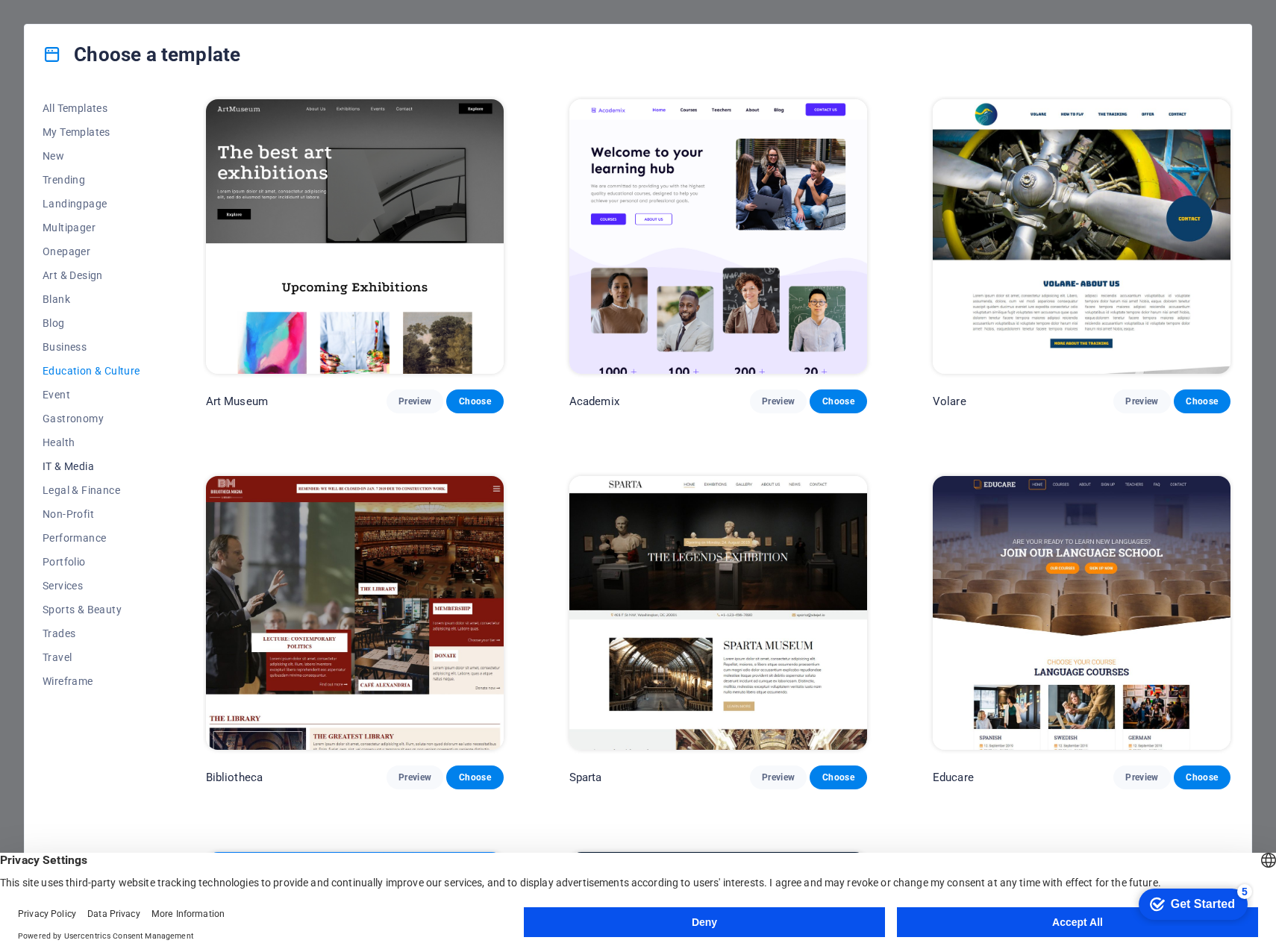
click at [62, 463] on span "IT & Media" at bounding box center [91, 466] width 97 height 12
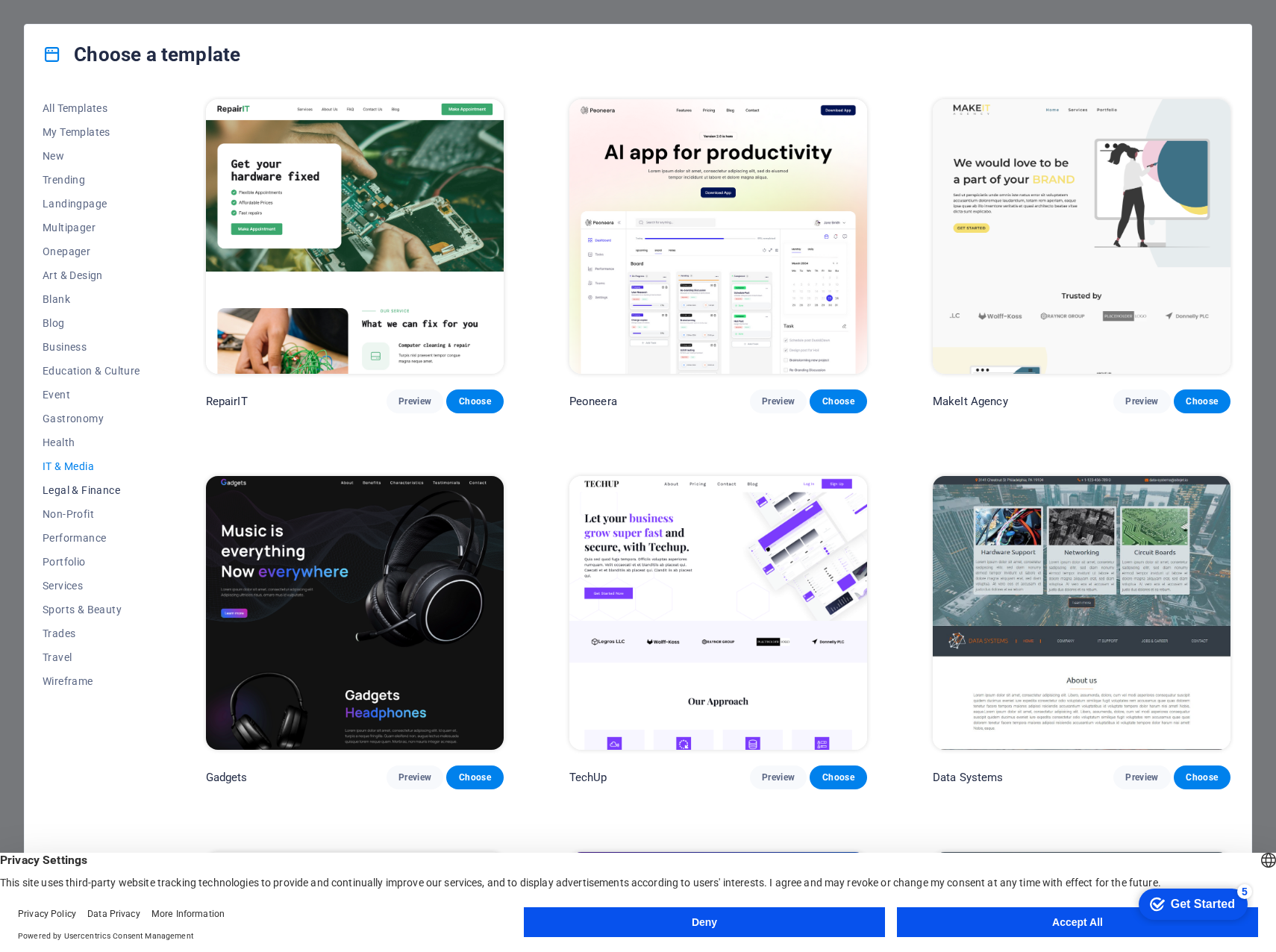
click at [70, 488] on span "Legal & Finance" at bounding box center [91, 490] width 97 height 12
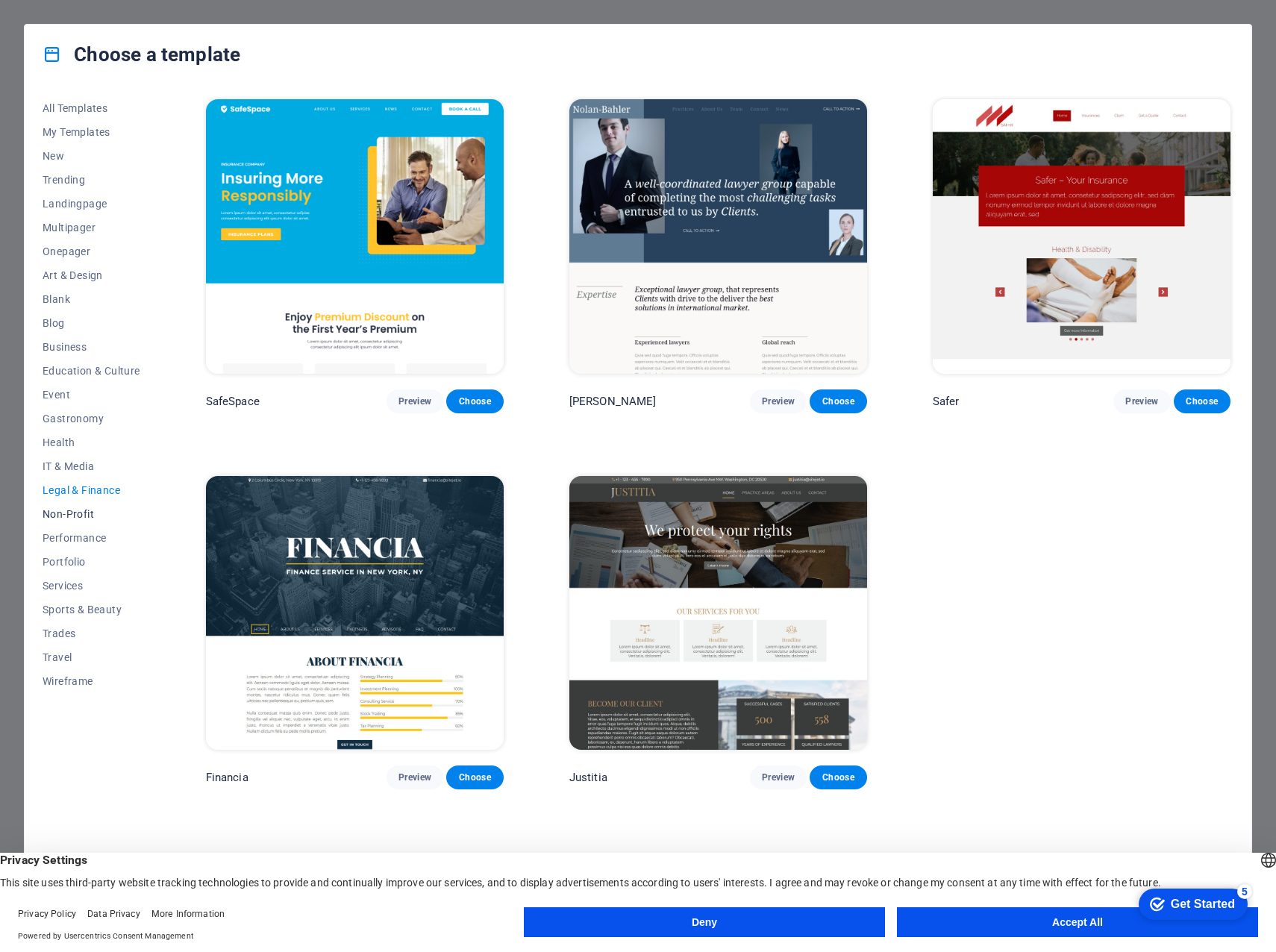
click at [75, 515] on span "Non-Profit" at bounding box center [91, 515] width 97 height 12
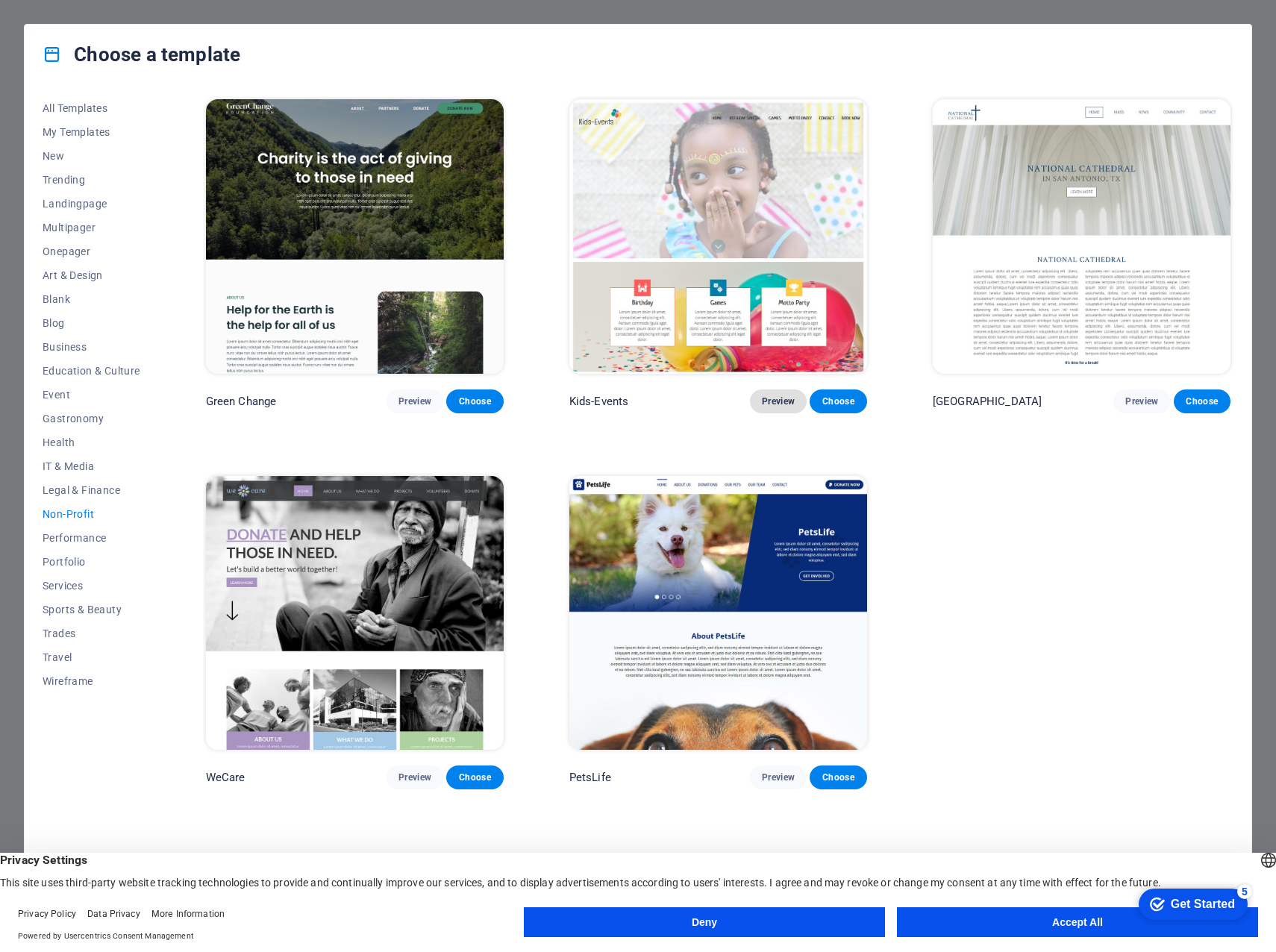
click at [778, 399] on span "Preview" at bounding box center [778, 401] width 32 height 12
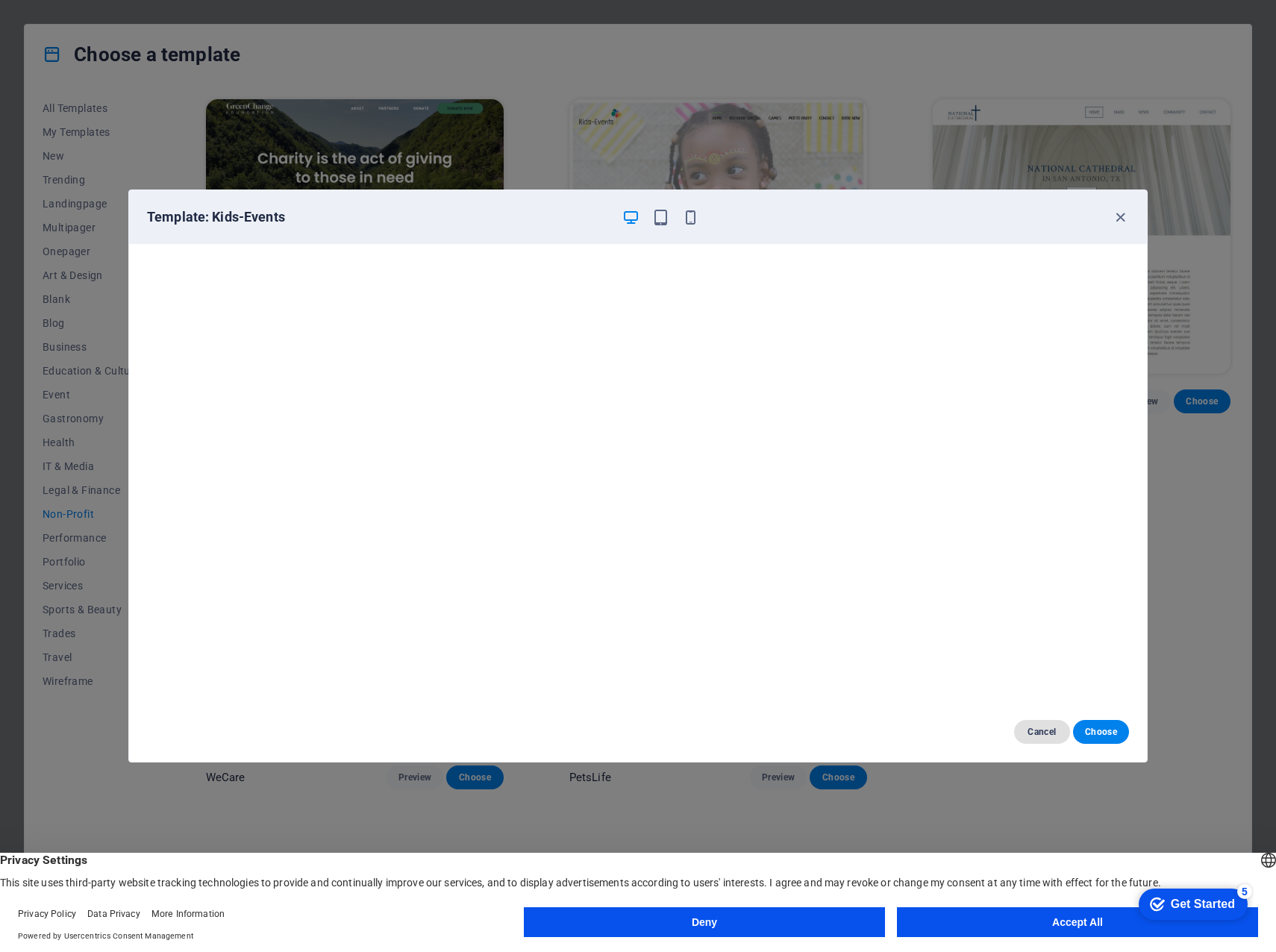
click at [1044, 729] on span "Cancel" at bounding box center [1042, 732] width 32 height 12
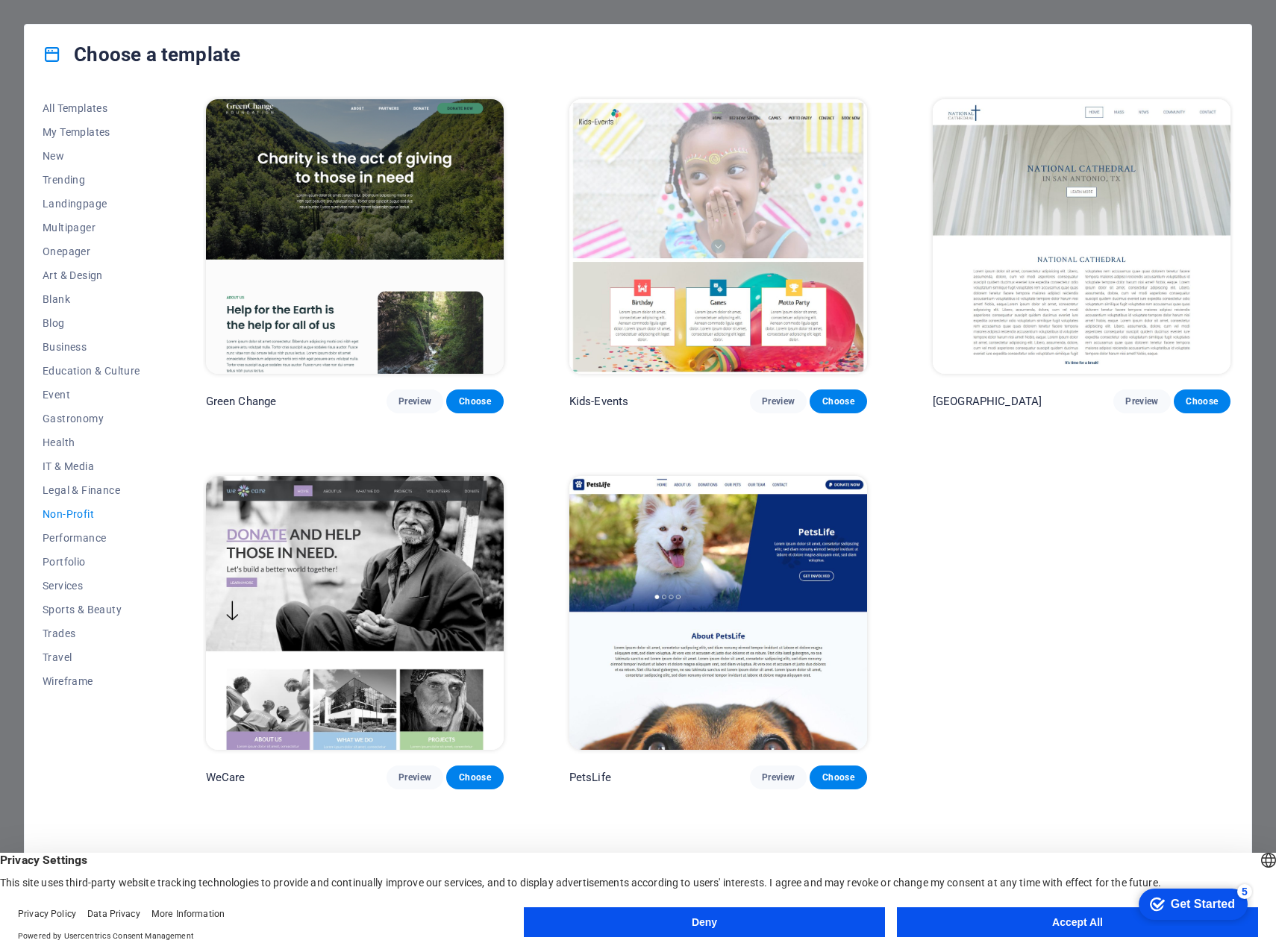
click at [775, 606] on img at bounding box center [718, 613] width 298 height 274
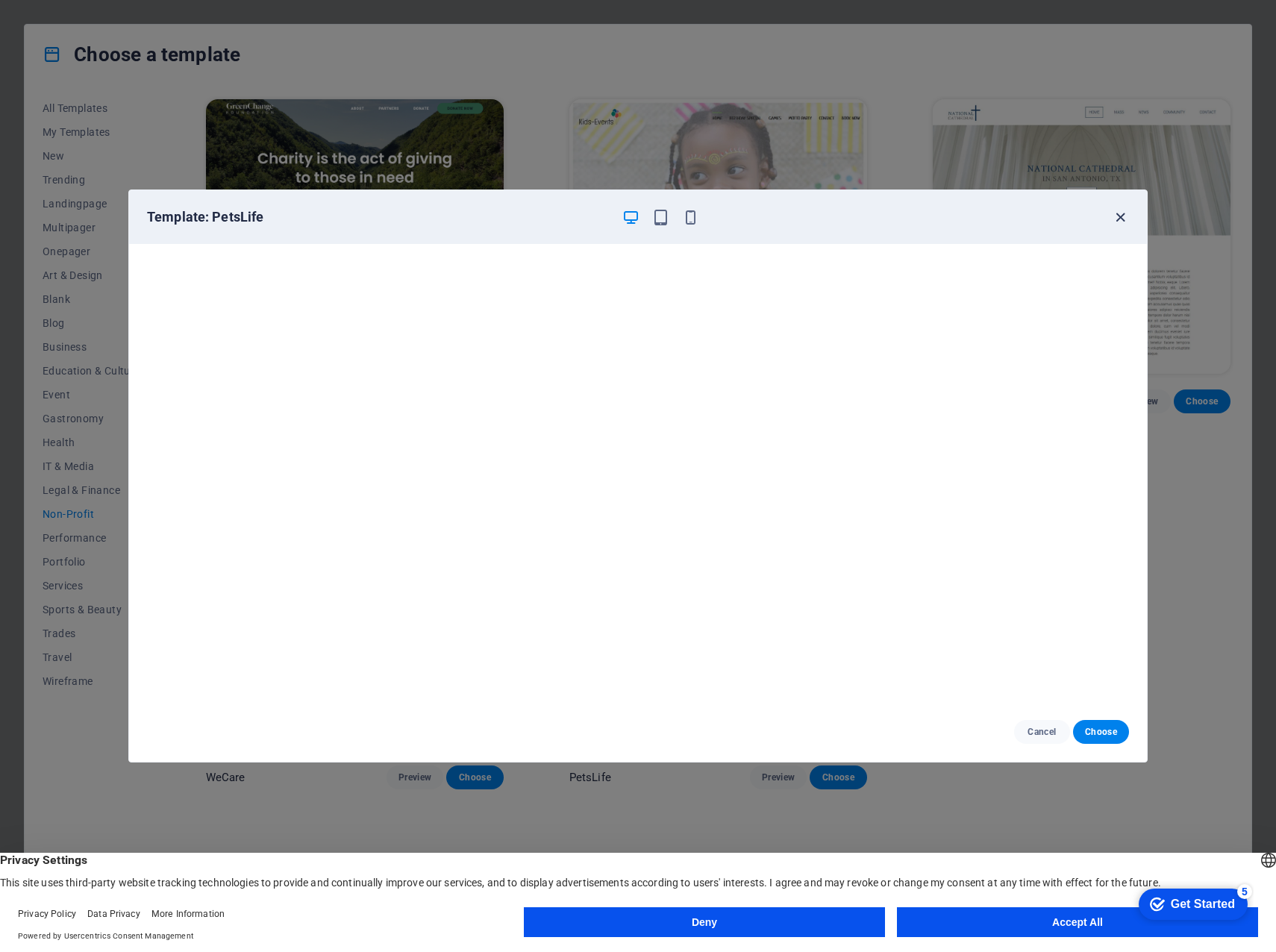
click at [1126, 213] on icon "button" at bounding box center [1121, 217] width 18 height 18
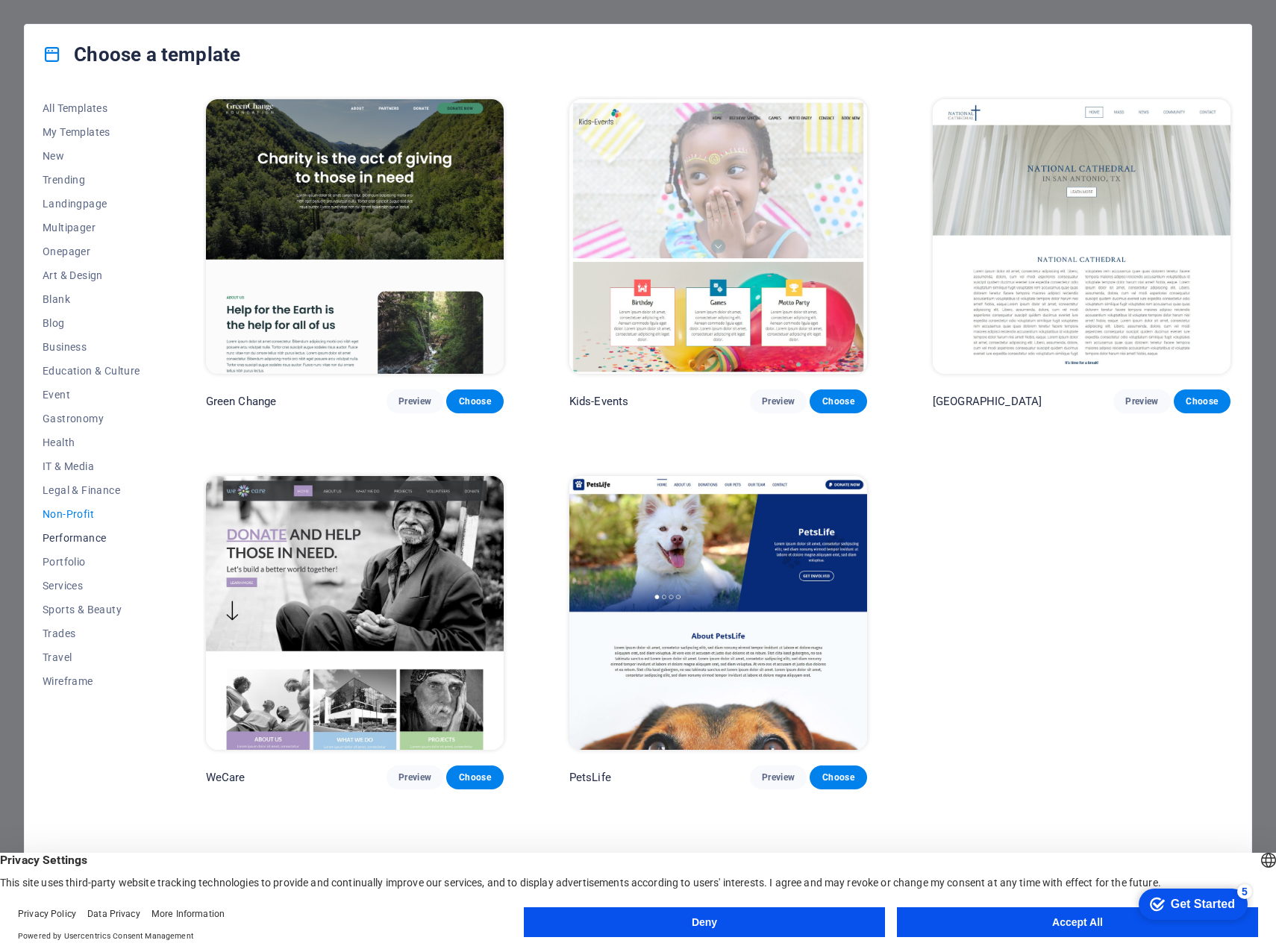
click at [68, 534] on span "Performance" at bounding box center [91, 538] width 97 height 12
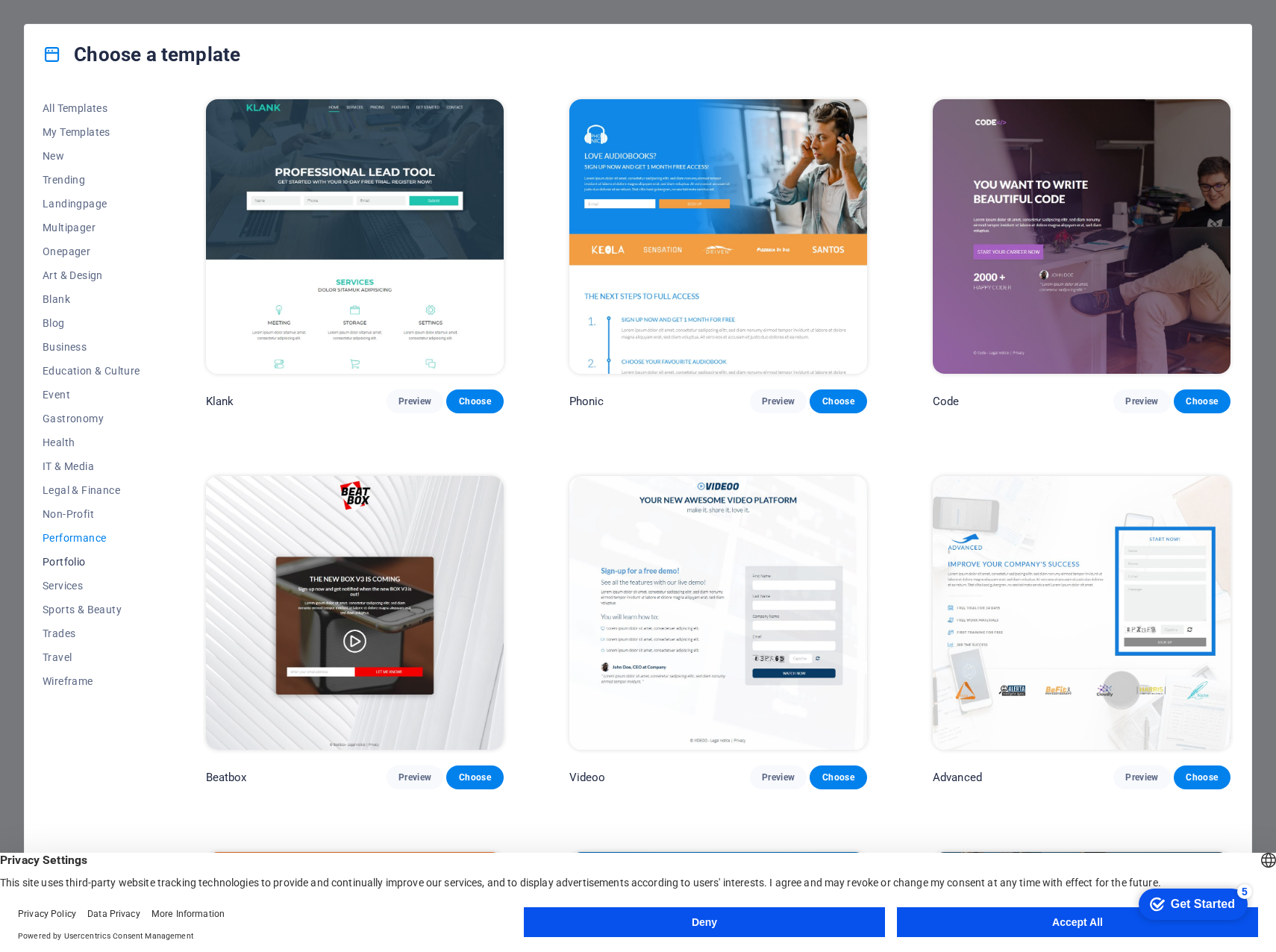
click at [72, 561] on span "Portfolio" at bounding box center [91, 562] width 97 height 12
